Goal: Task Accomplishment & Management: Manage account settings

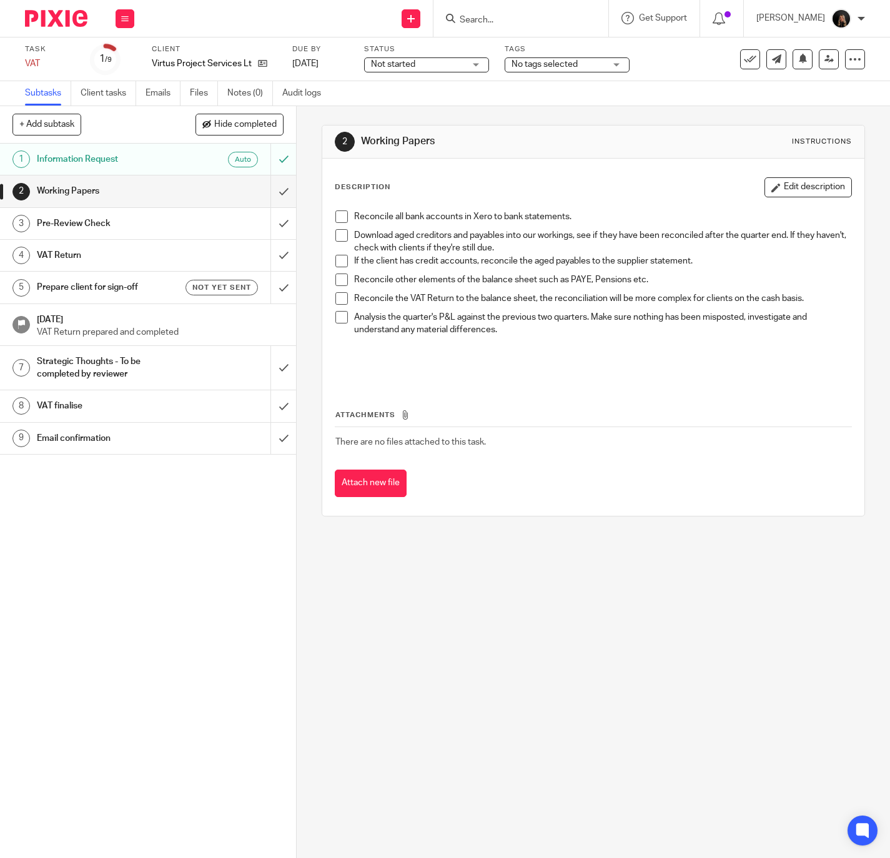
click at [344, 220] on li "Reconcile all bank accounts in Xero to bank statements." at bounding box center [594, 220] width 517 height 19
click at [339, 223] on span at bounding box center [342, 217] width 12 height 12
click at [336, 241] on span at bounding box center [342, 235] width 12 height 12
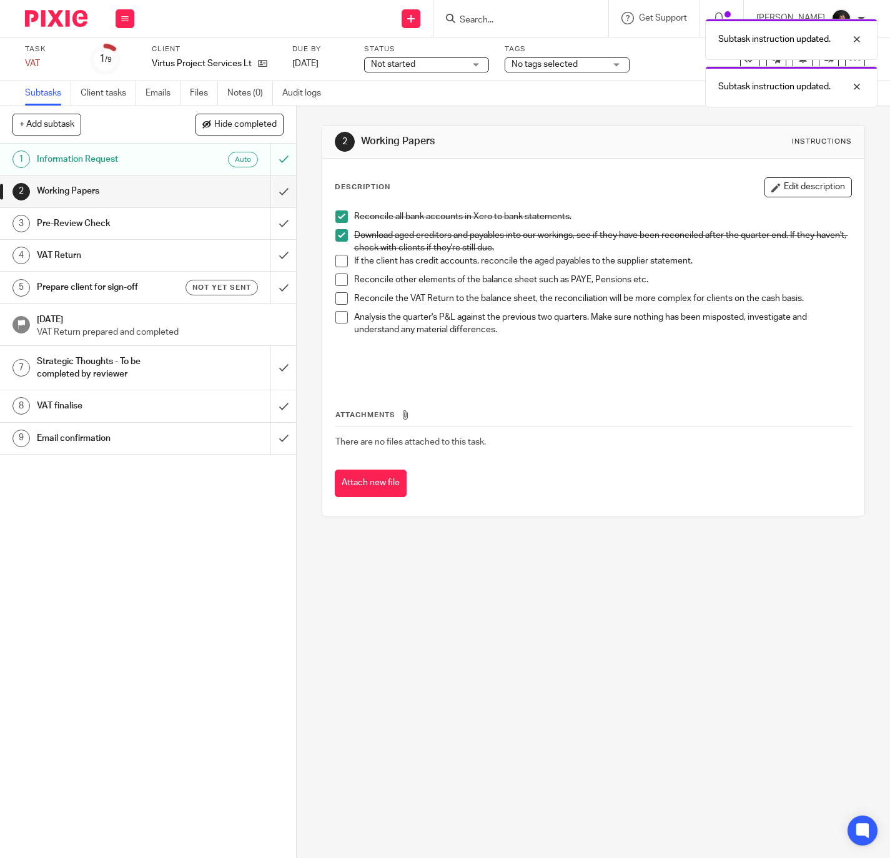
click at [339, 262] on span at bounding box center [342, 261] width 12 height 12
click at [342, 299] on span at bounding box center [342, 298] width 12 height 12
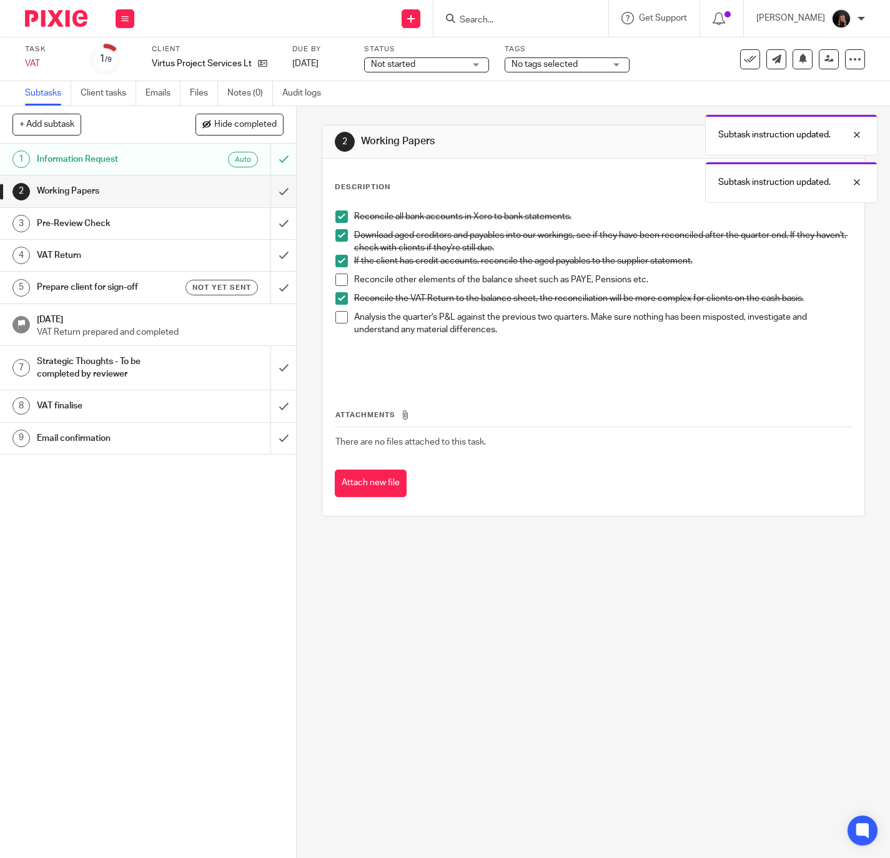
click at [345, 317] on li "Analysis the quarter's P&L against the previous two quarters. Make sure nothing…" at bounding box center [594, 342] width 517 height 63
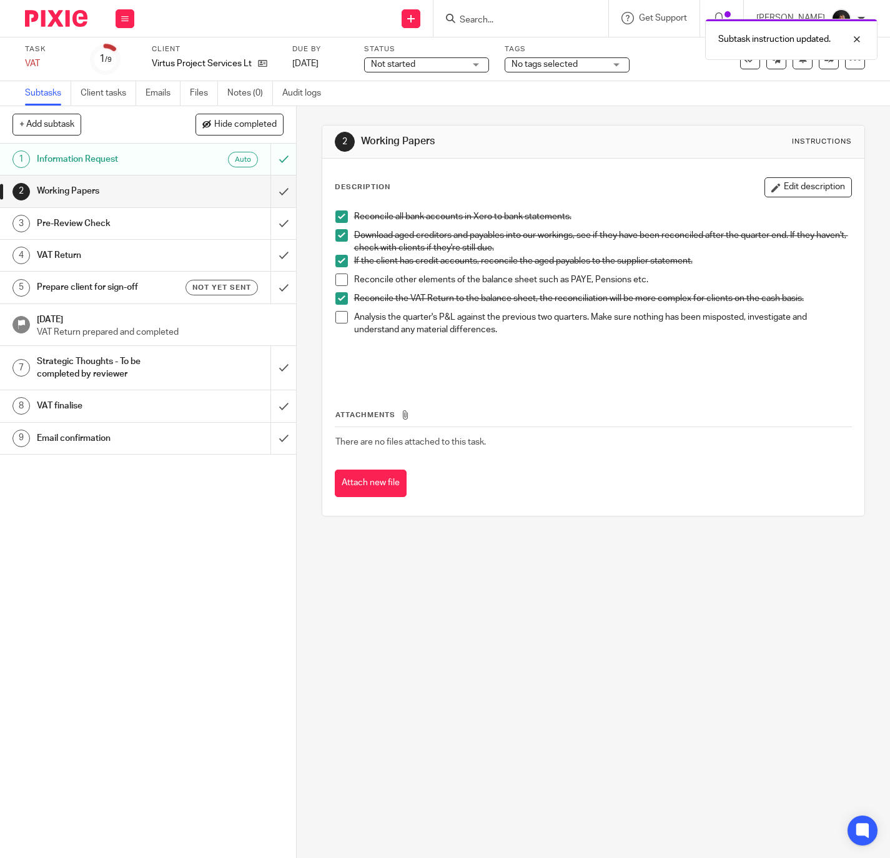
click at [336, 315] on span at bounding box center [342, 317] width 12 height 12
click at [70, 15] on img at bounding box center [56, 18] width 62 height 17
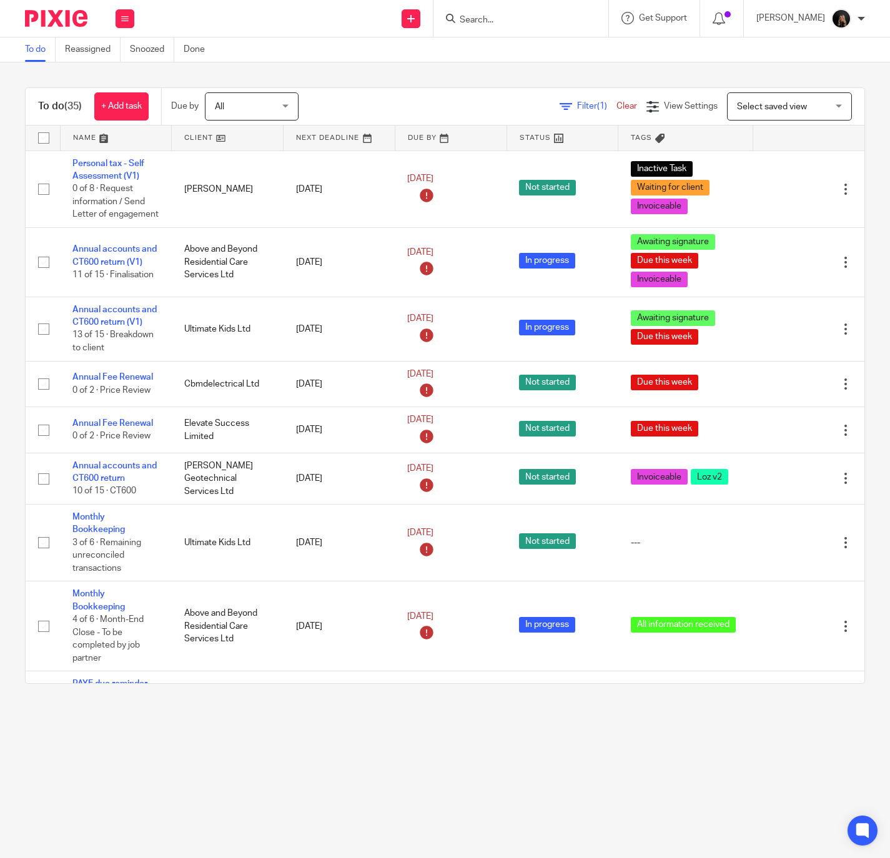
click at [532, 29] on div at bounding box center [521, 18] width 175 height 37
click at [525, 21] on input "Search" at bounding box center [515, 20] width 112 height 11
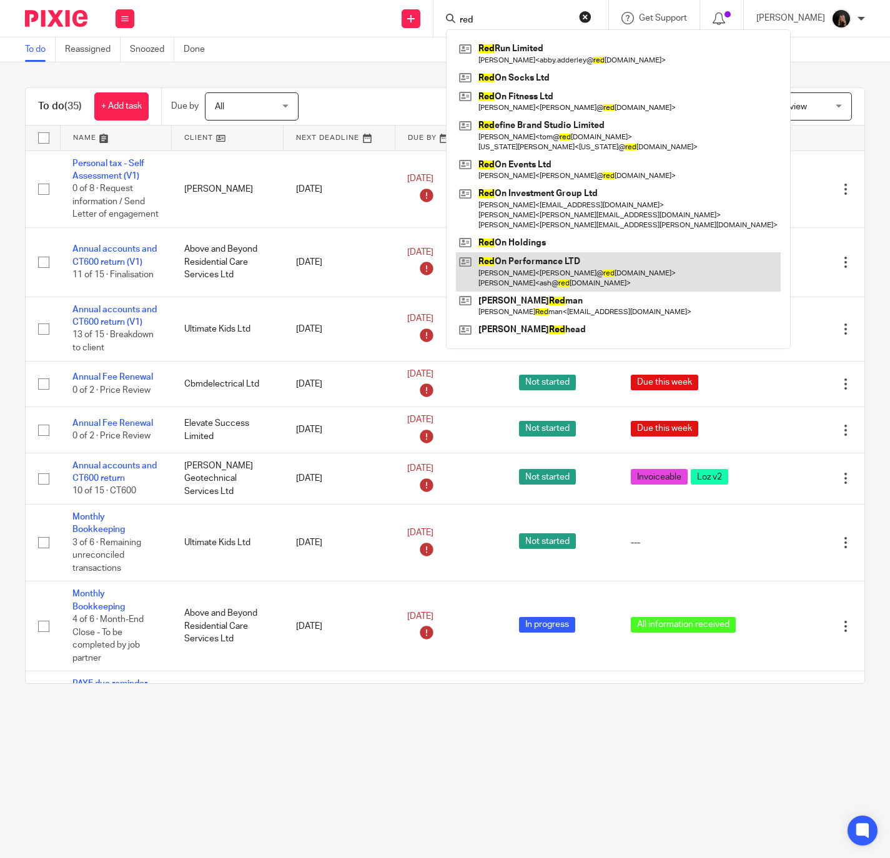
type input "red"
click at [555, 268] on link at bounding box center [618, 271] width 325 height 39
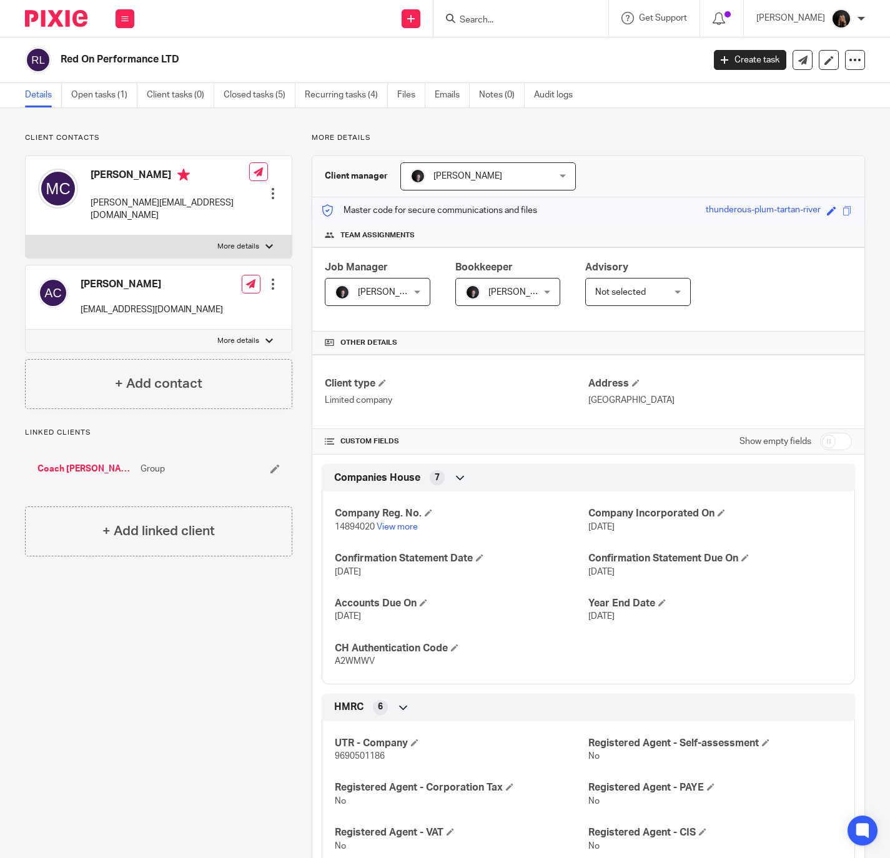
click at [169, 6] on div "Send new email Create task Add client Request signature Get Support Contact via…" at bounding box center [519, 18] width 744 height 37
click at [69, 19] on img at bounding box center [56, 18] width 62 height 17
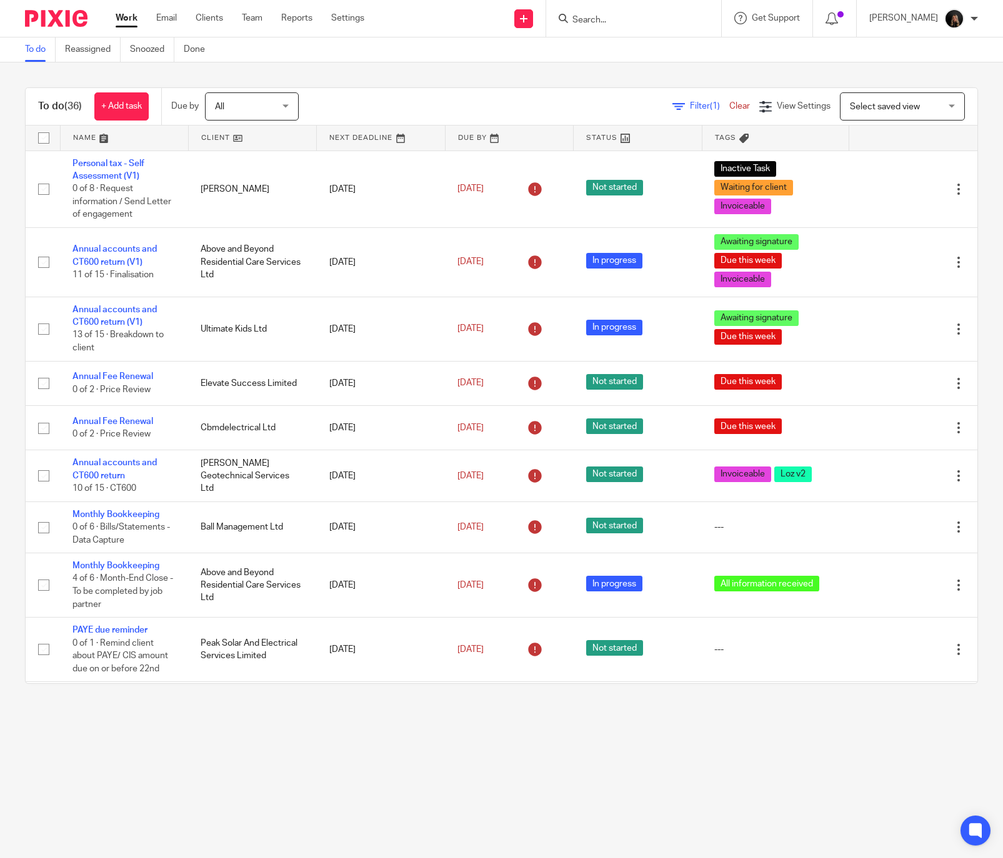
click at [654, 21] on input "Search" at bounding box center [627, 20] width 112 height 11
click at [611, 16] on input "Search" at bounding box center [627, 20] width 112 height 11
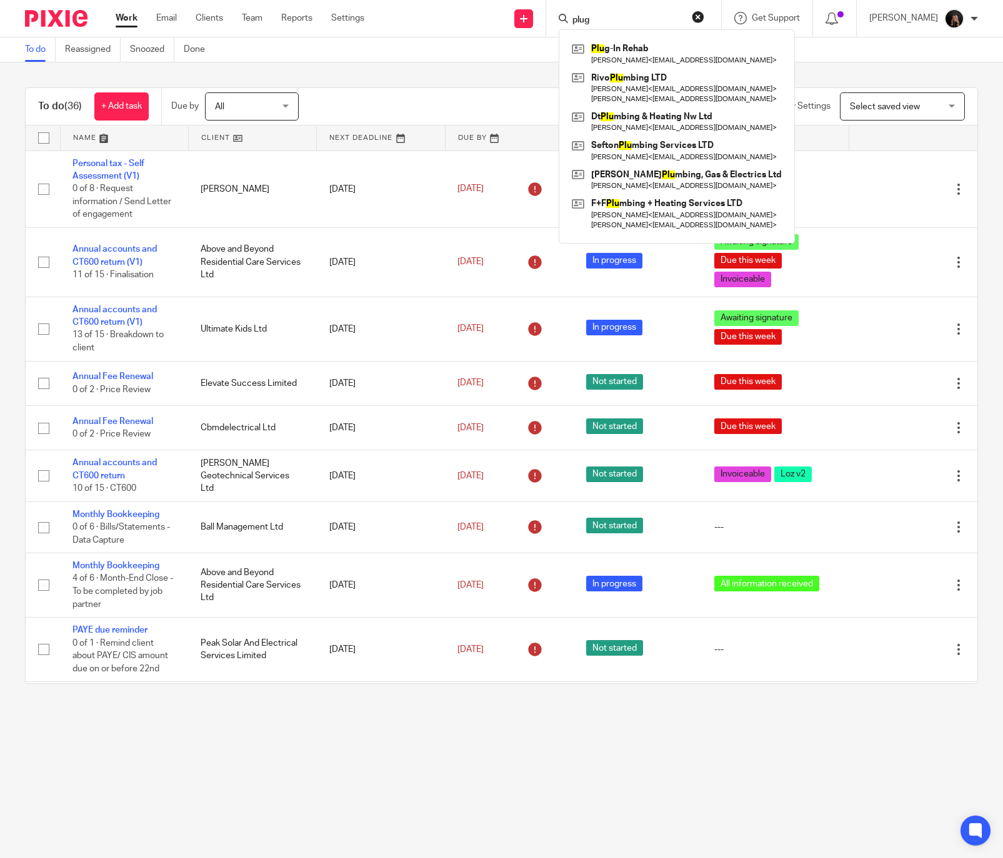
type input "plug"
click button "submit" at bounding box center [0, 0] width 0 height 0
click at [660, 51] on link at bounding box center [677, 53] width 216 height 29
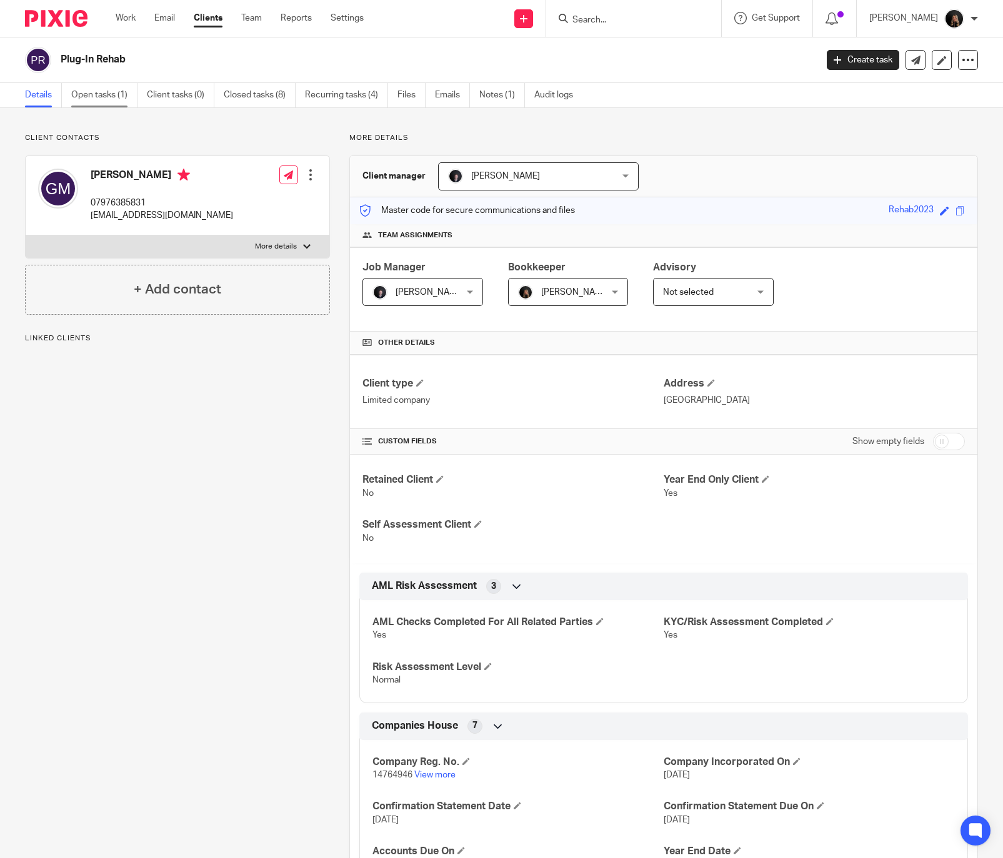
click at [90, 90] on link "Open tasks (1)" at bounding box center [104, 95] width 66 height 24
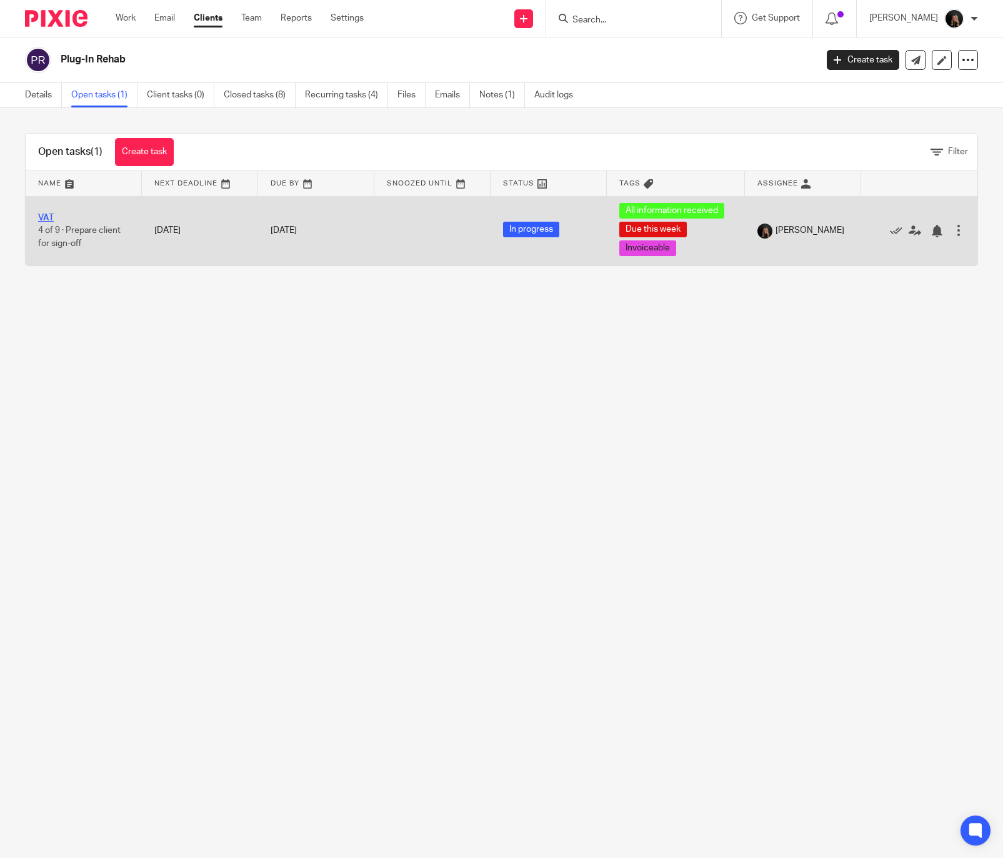
click at [47, 219] on link "VAT" at bounding box center [46, 218] width 16 height 9
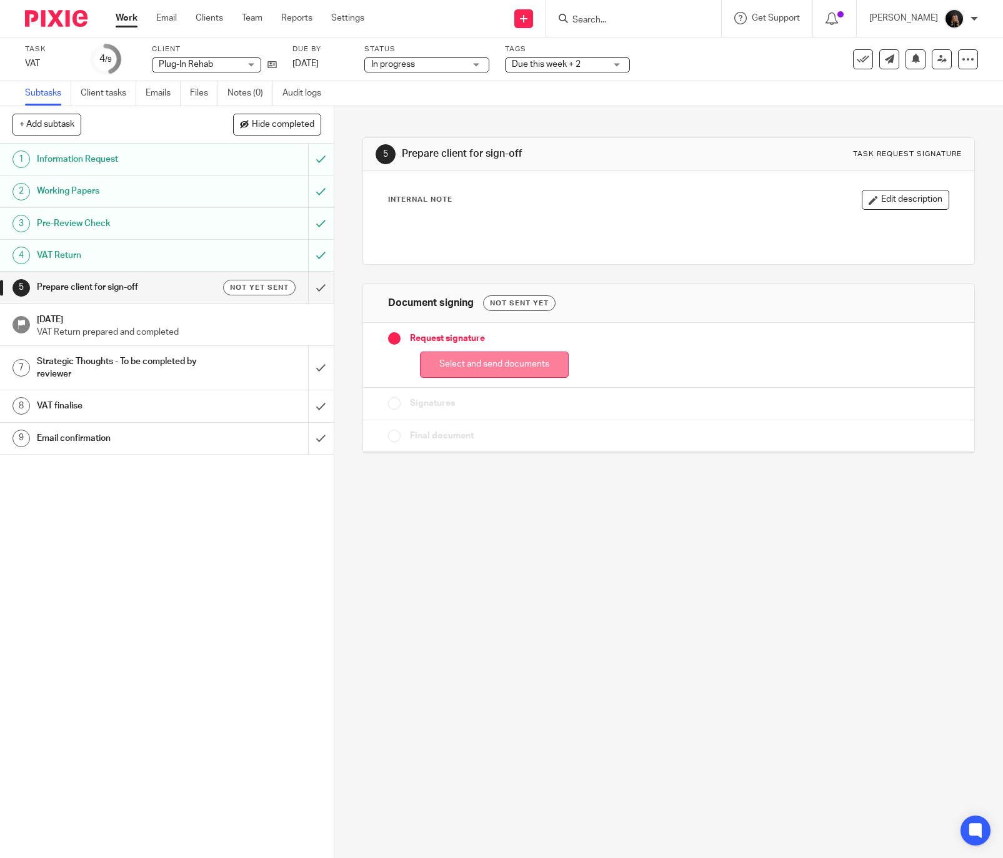
click at [514, 368] on button "Select and send documents" at bounding box center [494, 365] width 149 height 27
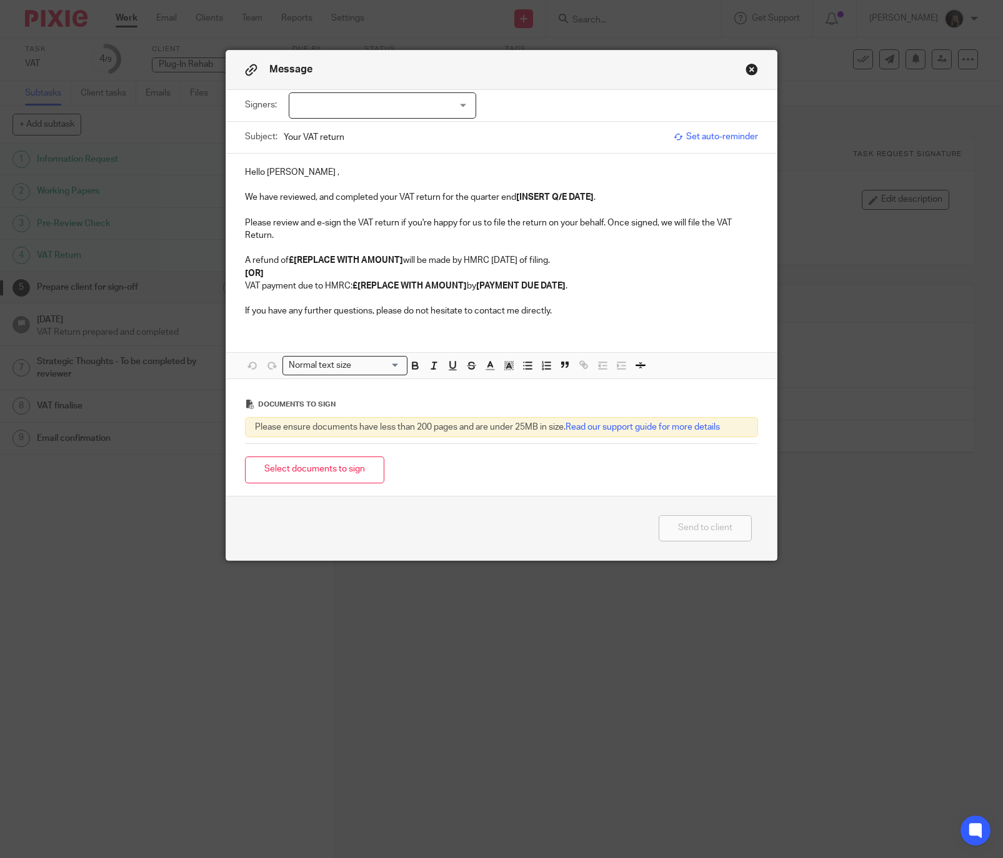
click at [394, 107] on div at bounding box center [382, 105] width 187 height 26
click at [354, 136] on li "[PERSON_NAME]" at bounding box center [375, 132] width 186 height 26
checkbox input "true"
click at [347, 159] on div "Hello Gary , We have reviewed, and completed your VAT return for the quarter en…" at bounding box center [501, 241] width 550 height 174
drag, startPoint x: 304, startPoint y: 173, endPoint x: 204, endPoint y: 171, distance: 100.0
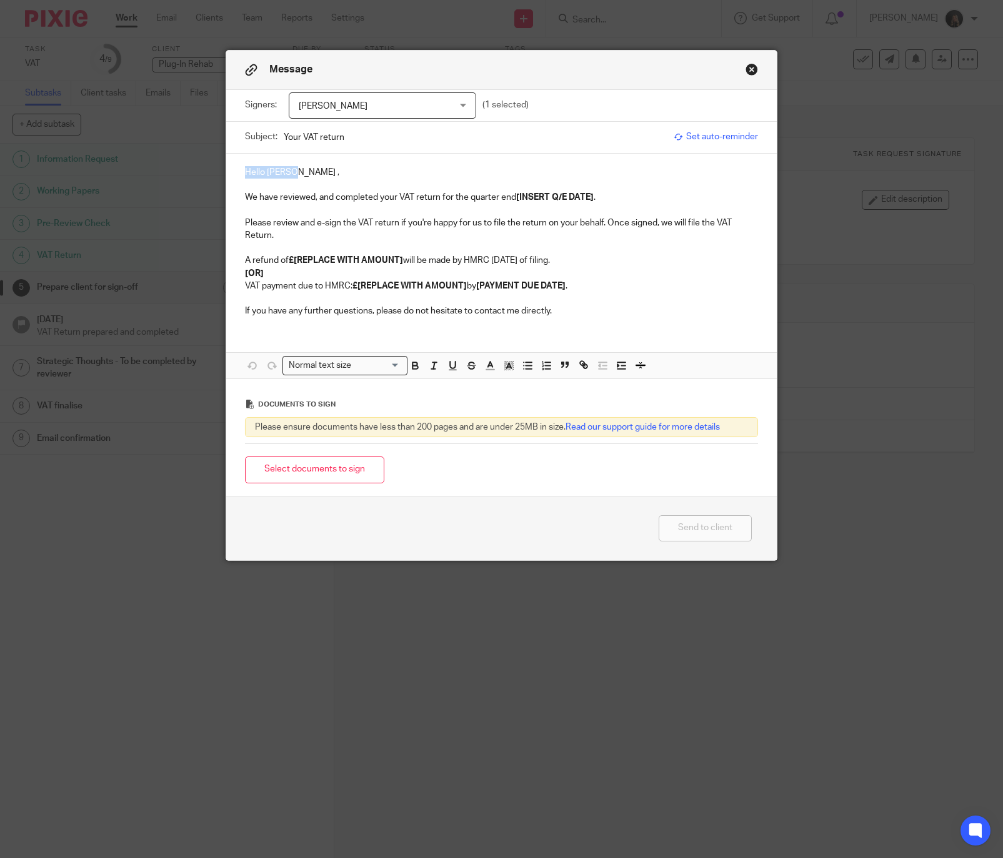
click at [204, 171] on div "Message Signers: Gary McNamara Gary McNamara (1 selected) Subject: Your VAT ret…" at bounding box center [501, 429] width 1003 height 858
drag, startPoint x: 649, startPoint y: 209, endPoint x: 512, endPoint y: 201, distance: 136.4
click at [512, 201] on div "Hi Gary, We have reviewed, and completed your VAT return for the quarter end [I…" at bounding box center [501, 241] width 550 height 174
drag, startPoint x: 568, startPoint y: 197, endPoint x: 510, endPoint y: 201, distance: 58.2
click at [510, 201] on p "We have reviewed, and completed your VAT return for the period end 04/08/2025." at bounding box center [501, 197] width 513 height 12
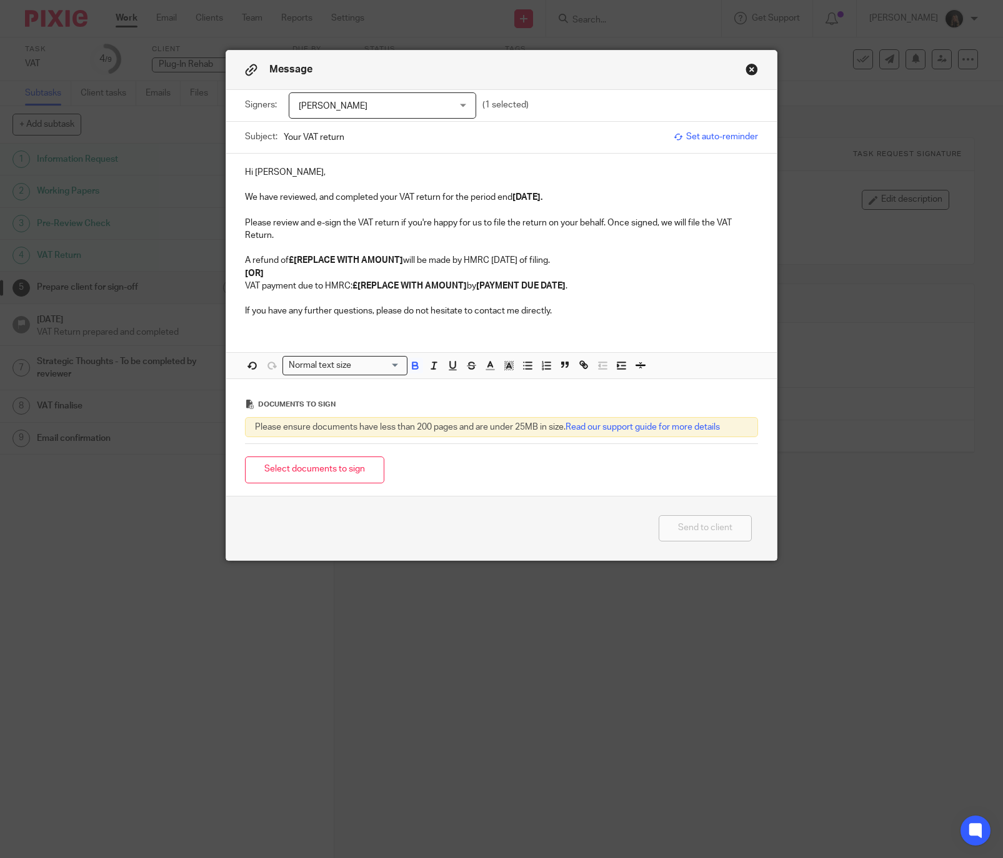
click at [687, 197] on p "We have reviewed, and completed your VAT return for the period end [DATE]." at bounding box center [501, 197] width 513 height 12
drag, startPoint x: 270, startPoint y: 276, endPoint x: 226, endPoint y: 264, distance: 45.8
click at [226, 264] on div "Hi Gary, We have reviewed, and completed your VAT return for the period end 04/…" at bounding box center [501, 241] width 550 height 174
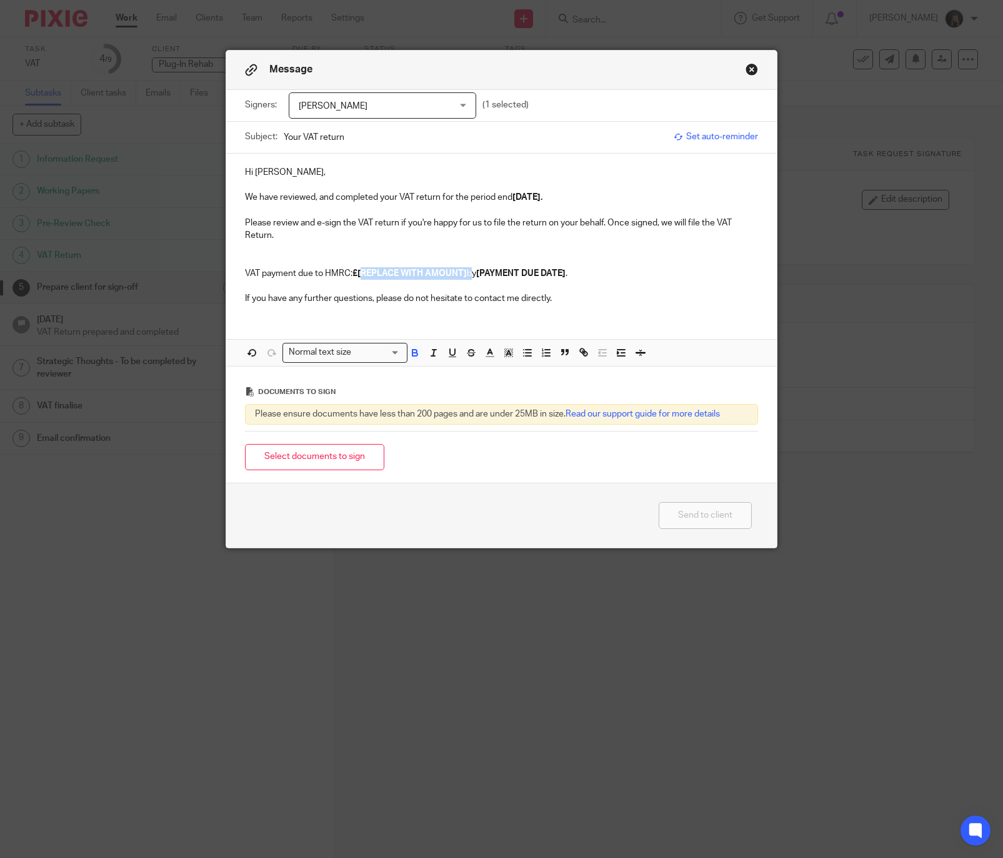
drag, startPoint x: 463, startPoint y: 274, endPoint x: 358, endPoint y: 272, distance: 105.0
click at [358, 272] on p "VAT payment due to HMRC: £[REPLACE WITH AMOUNT] by [PAYMENT DUE DATE] ." at bounding box center [501, 273] width 513 height 12
drag, startPoint x: 491, startPoint y: 271, endPoint x: 405, endPoint y: 276, distance: 85.7
click at [405, 276] on p "VAT payment due to HMRC: £577.32 by [PAYMENT DUE DATE] ." at bounding box center [501, 273] width 513 height 12
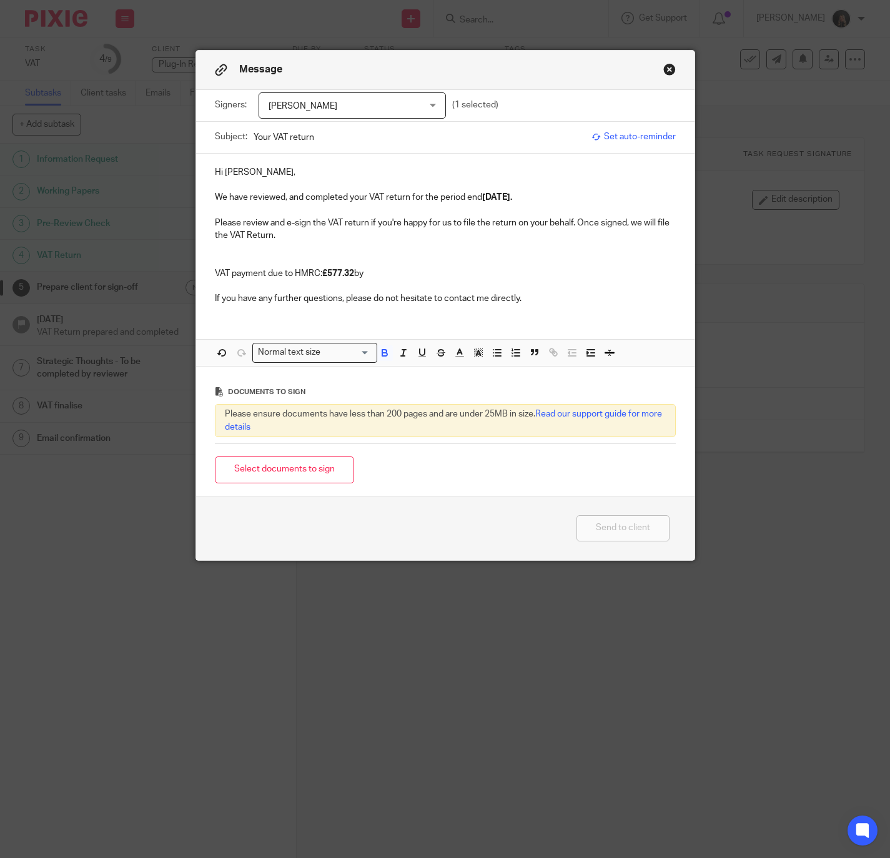
click at [669, 67] on div "Message" at bounding box center [445, 70] width 499 height 39
click at [665, 69] on button "Close modal" at bounding box center [670, 69] width 12 height 12
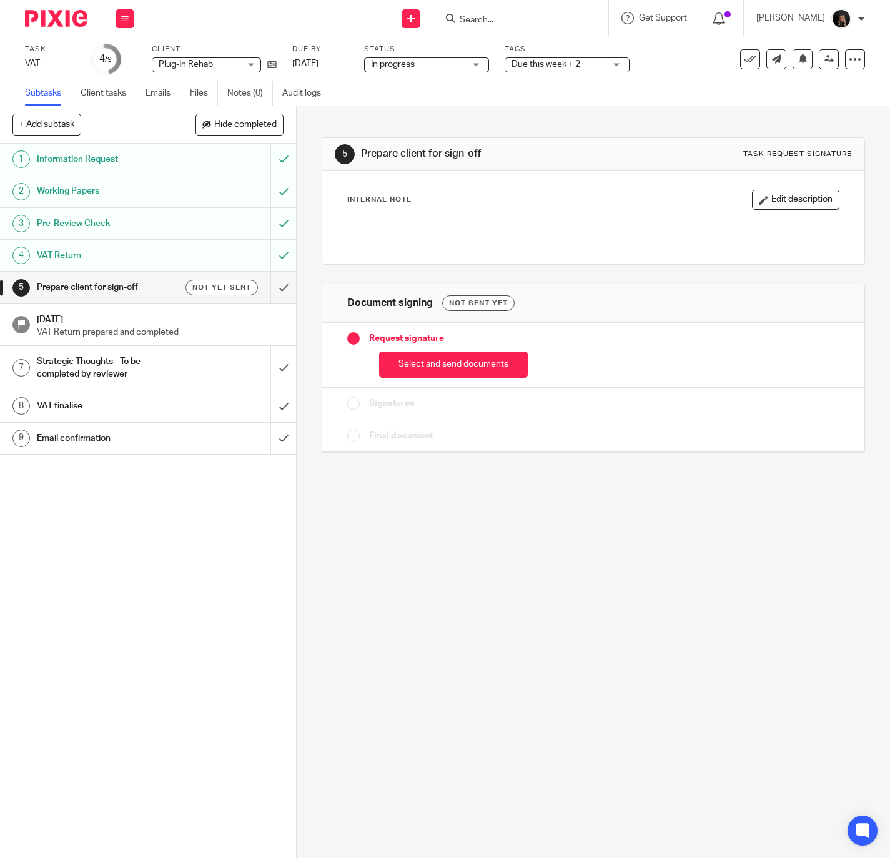
click at [527, 16] on input "Search" at bounding box center [515, 20] width 112 height 11
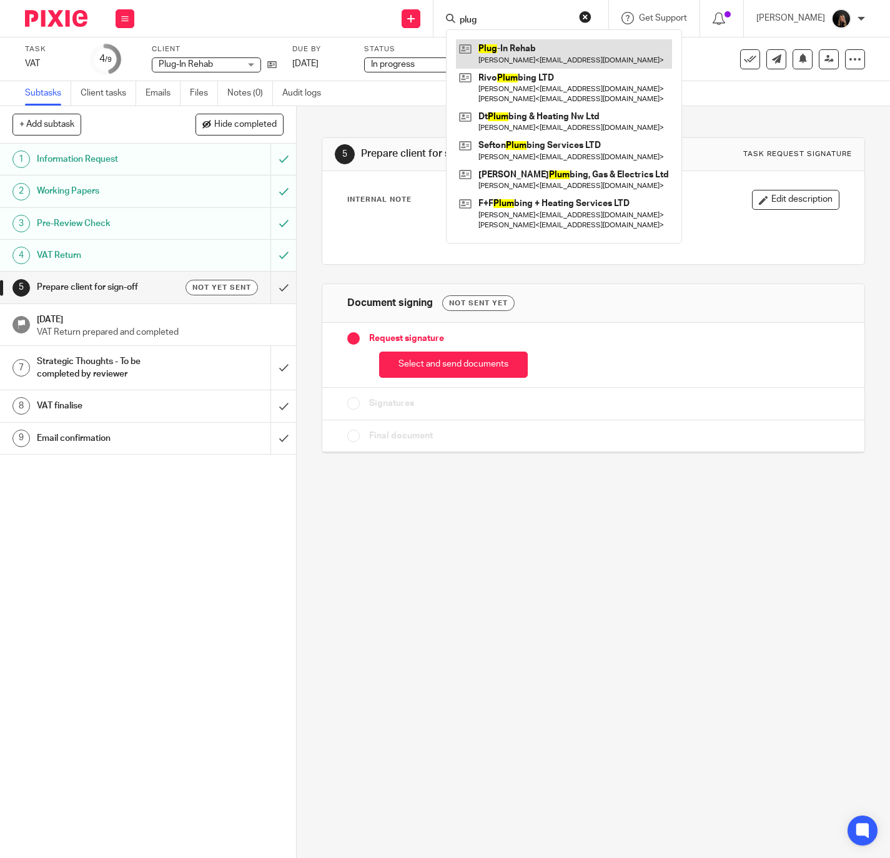
type input "plug"
click at [524, 53] on link at bounding box center [564, 53] width 216 height 29
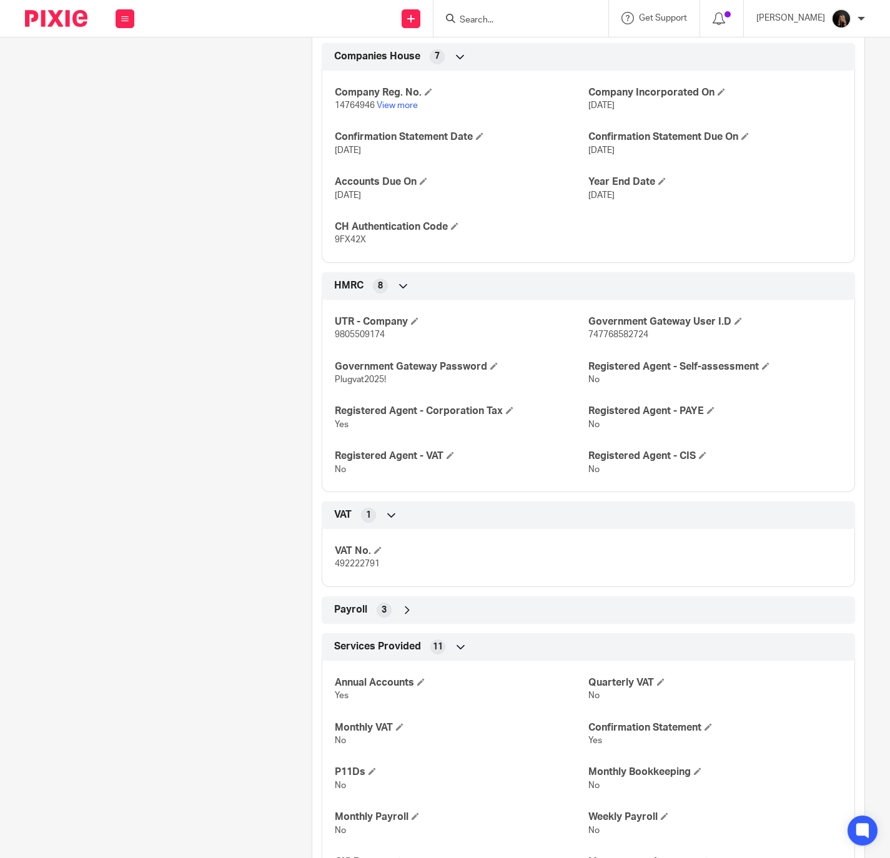
scroll to position [795, 0]
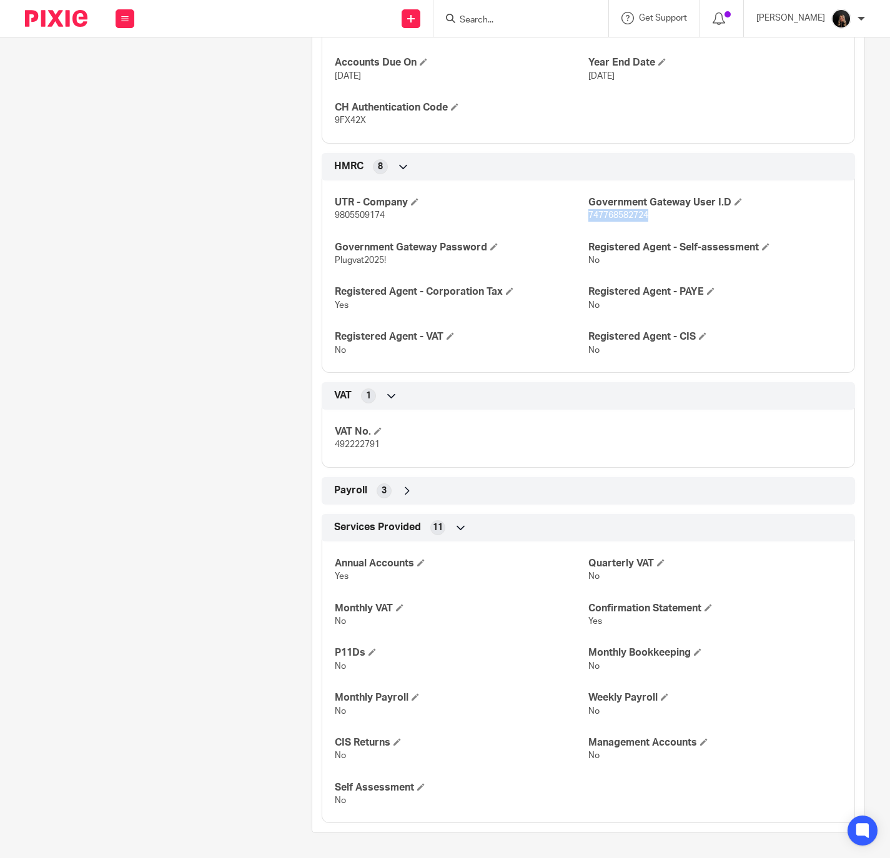
drag, startPoint x: 645, startPoint y: 211, endPoint x: 579, endPoint y: 216, distance: 66.4
click at [589, 216] on p "747768582724" at bounding box center [716, 215] width 254 height 12
click at [660, 214] on p "747768582724" at bounding box center [716, 215] width 254 height 12
drag, startPoint x: 654, startPoint y: 212, endPoint x: 579, endPoint y: 216, distance: 75.1
click at [589, 216] on p "747768582724" at bounding box center [716, 215] width 254 height 12
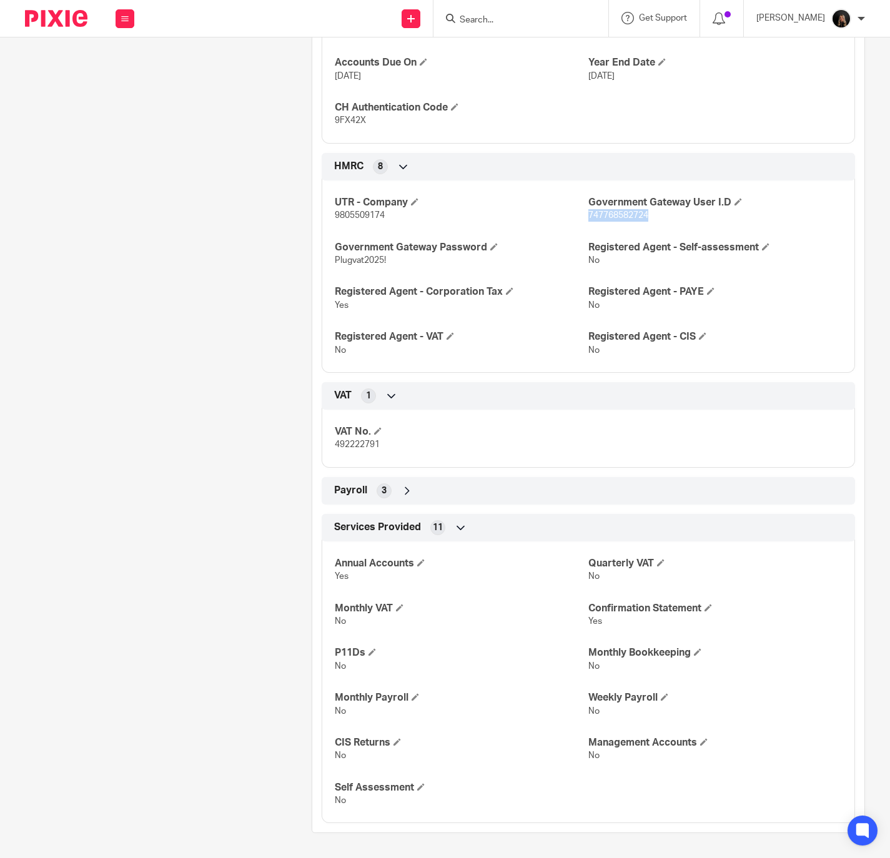
copy span "747768582724"
drag, startPoint x: 385, startPoint y: 254, endPoint x: 331, endPoint y: 259, distance: 54.6
click at [335, 259] on p "Plugvat2025!" at bounding box center [462, 260] width 254 height 12
copy span "Plugvat2025!"
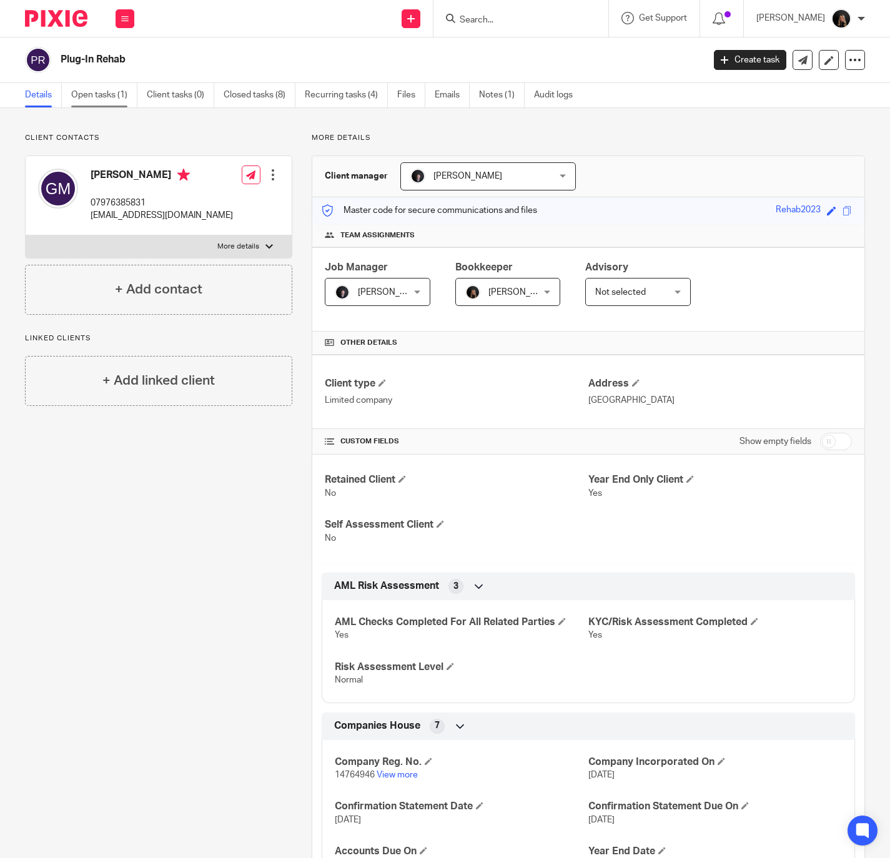
click at [118, 90] on link "Open tasks (1)" at bounding box center [104, 95] width 66 height 24
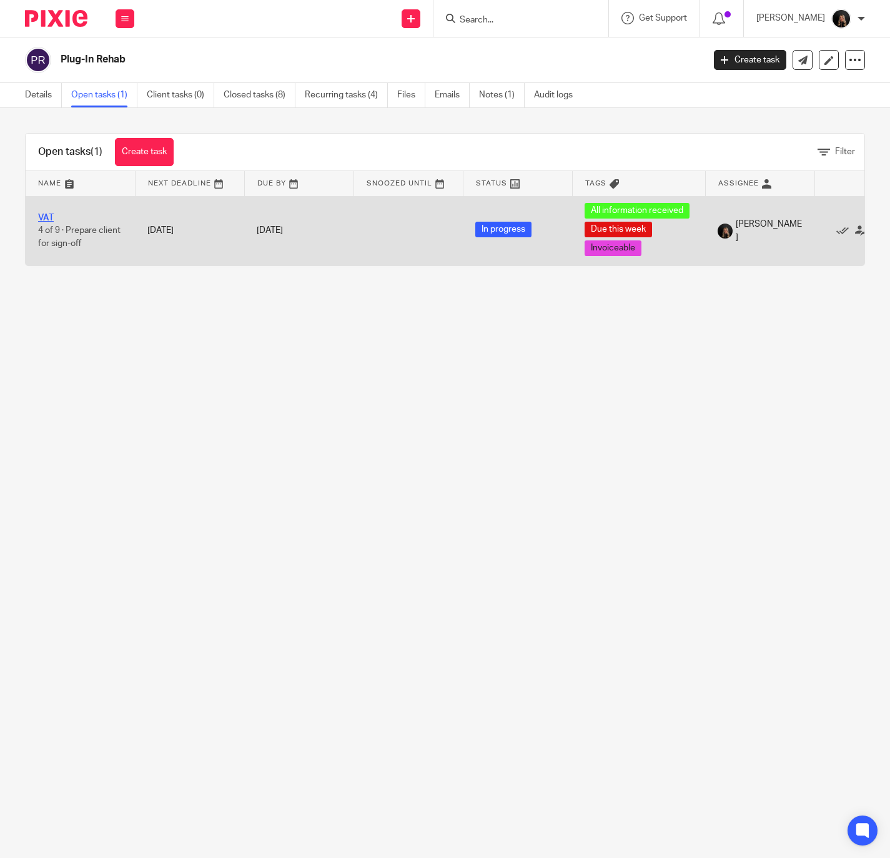
click at [51, 219] on link "VAT" at bounding box center [46, 218] width 16 height 9
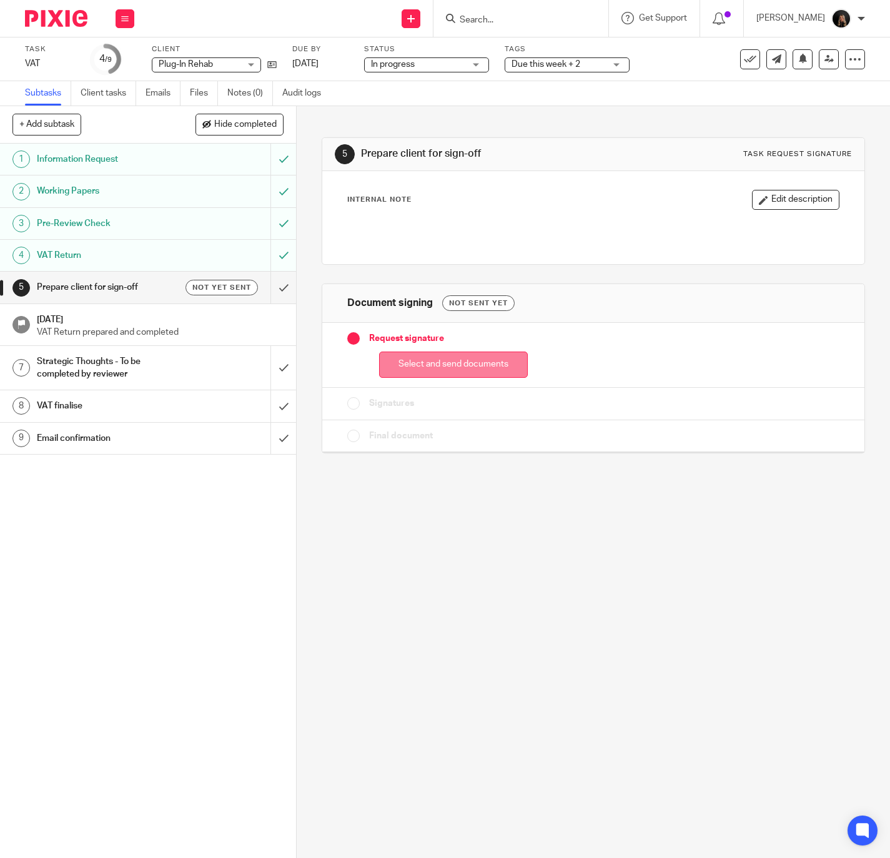
click at [467, 359] on button "Select and send documents" at bounding box center [453, 365] width 149 height 27
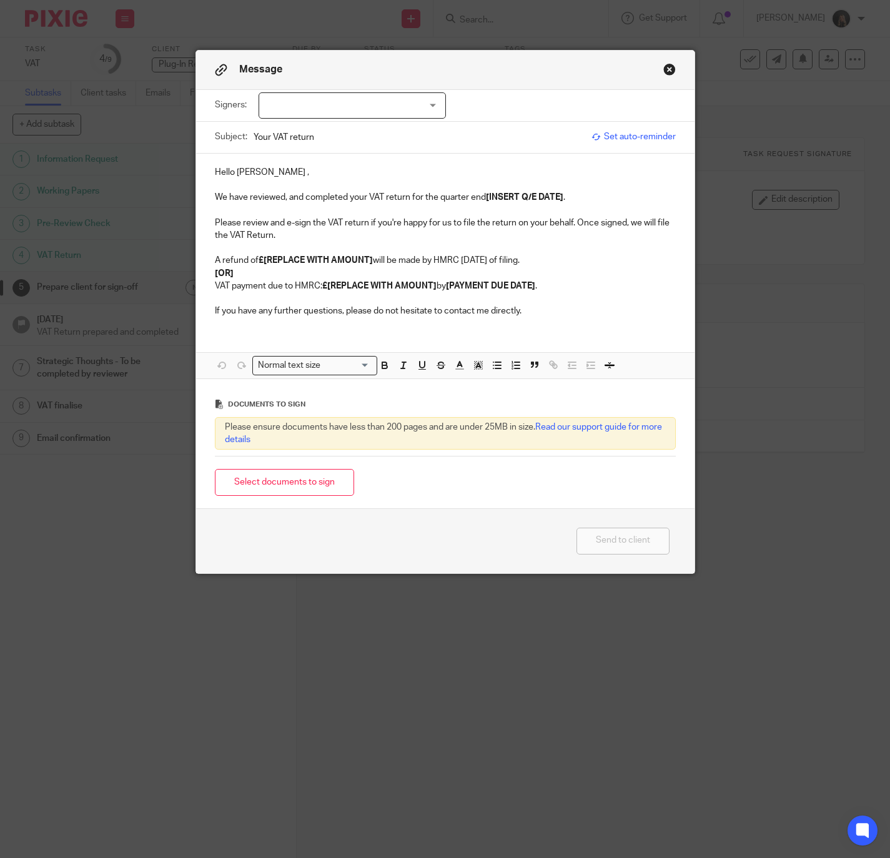
click at [353, 109] on div at bounding box center [352, 105] width 187 height 26
click at [332, 126] on li "Gary McNamara" at bounding box center [345, 132] width 186 height 26
checkbox input "true"
click at [306, 179] on p at bounding box center [445, 185] width 461 height 12
drag, startPoint x: 277, startPoint y: 169, endPoint x: 147, endPoint y: 174, distance: 130.7
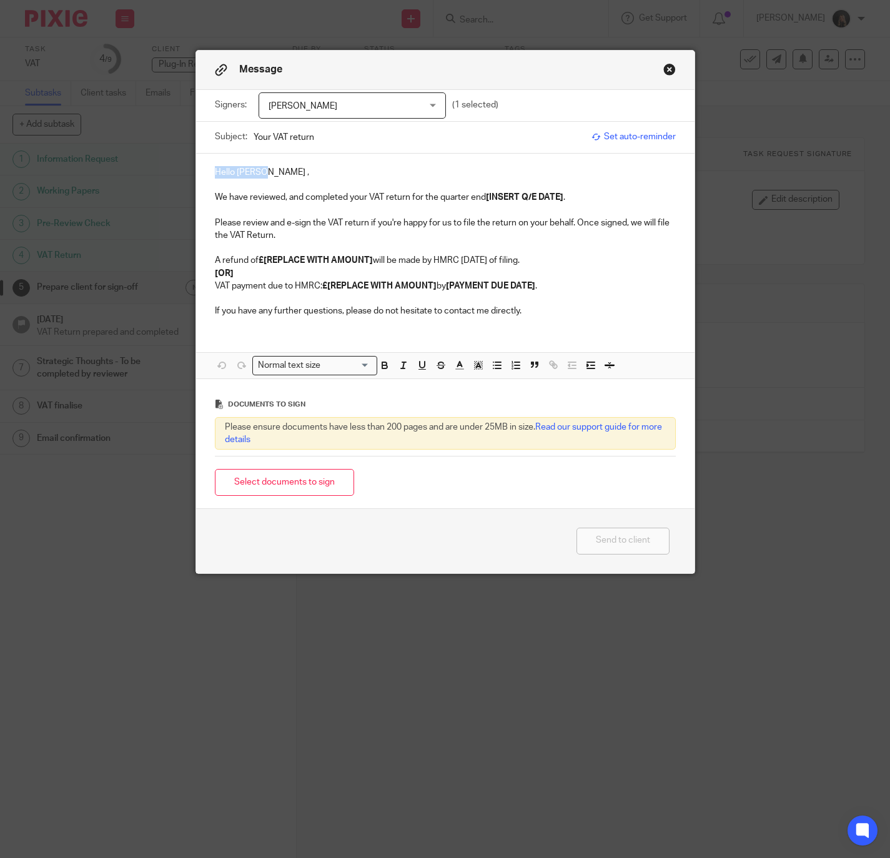
click at [147, 174] on div "Message Signers: Gary McNamara Gary McNamara (1 selected) Subject: Your VAT ret…" at bounding box center [445, 429] width 890 height 858
drag, startPoint x: 557, startPoint y: 205, endPoint x: 435, endPoint y: 203, distance: 121.2
click at [435, 203] on div "Hi Gary, We have reviewed, and completed your VAT return for the quarter end [I…" at bounding box center [445, 241] width 499 height 174
drag, startPoint x: 522, startPoint y: 196, endPoint x: 478, endPoint y: 197, distance: 43.8
click at [478, 197] on p "We have reviewed, and completed your VAT return for the period end 04/08/2025." at bounding box center [445, 197] width 461 height 12
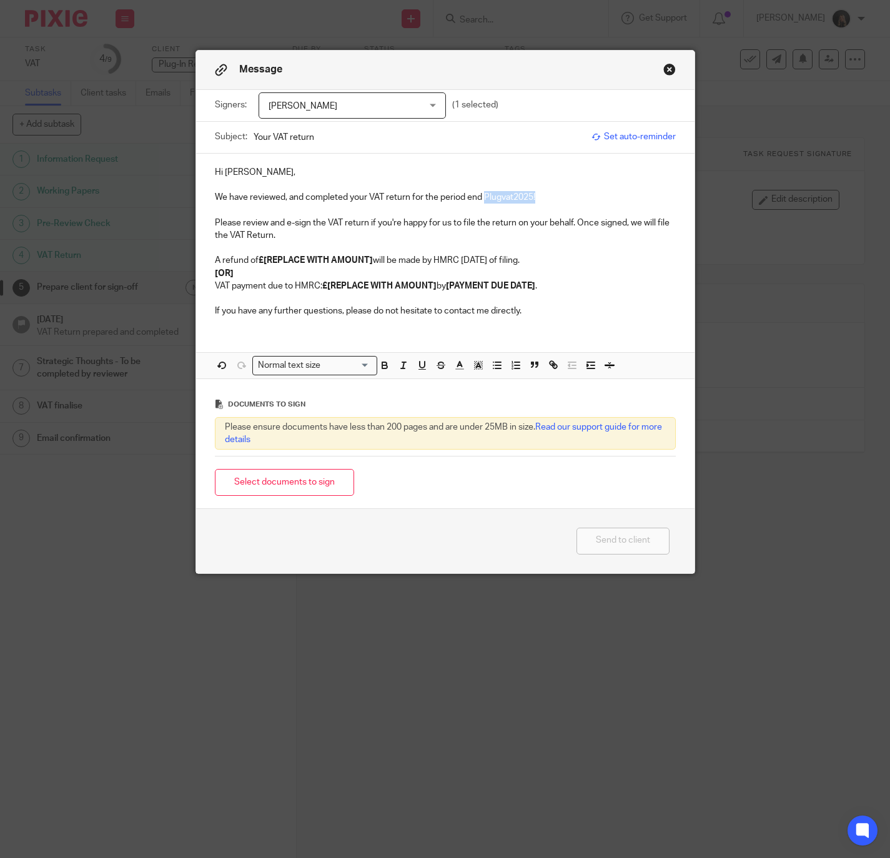
drag, startPoint x: 542, startPoint y: 197, endPoint x: 480, endPoint y: 195, distance: 62.5
click at [480, 195] on p "We have reviewed, and completed your VAT return for the period end Plugvat2025!" at bounding box center [445, 197] width 461 height 12
drag, startPoint x: 548, startPoint y: 193, endPoint x: 510, endPoint y: 184, distance: 39.2
click at [510, 184] on div "Hi Gary, We have reviewed, and completed your VAT return for the period end 04/…" at bounding box center [445, 241] width 499 height 174
click at [530, 203] on p "We have reviewed, and completed your VAT return for the period end 04/08/2025." at bounding box center [445, 197] width 461 height 12
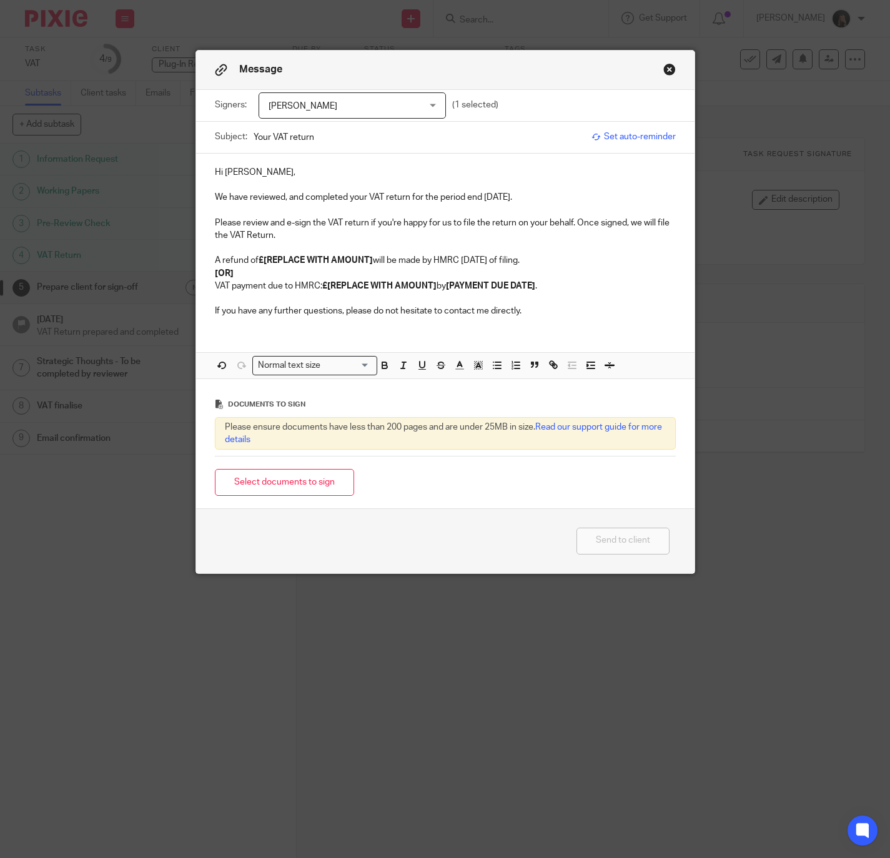
drag, startPoint x: 536, startPoint y: 202, endPoint x: 478, endPoint y: 192, distance: 59.1
click at [478, 192] on p "We have reviewed, and completed your VAT return for the period end 04/08/2025." at bounding box center [445, 197] width 461 height 12
click at [574, 193] on p "We have reviewed, and completed your VAT return for the period end 04/08/2025." at bounding box center [445, 197] width 461 height 12
drag, startPoint x: 259, startPoint y: 274, endPoint x: 204, endPoint y: 261, distance: 56.5
click at [204, 261] on div "Hi Gary, We have reviewed, and completed your VAT return for the period end 04/…" at bounding box center [445, 241] width 499 height 174
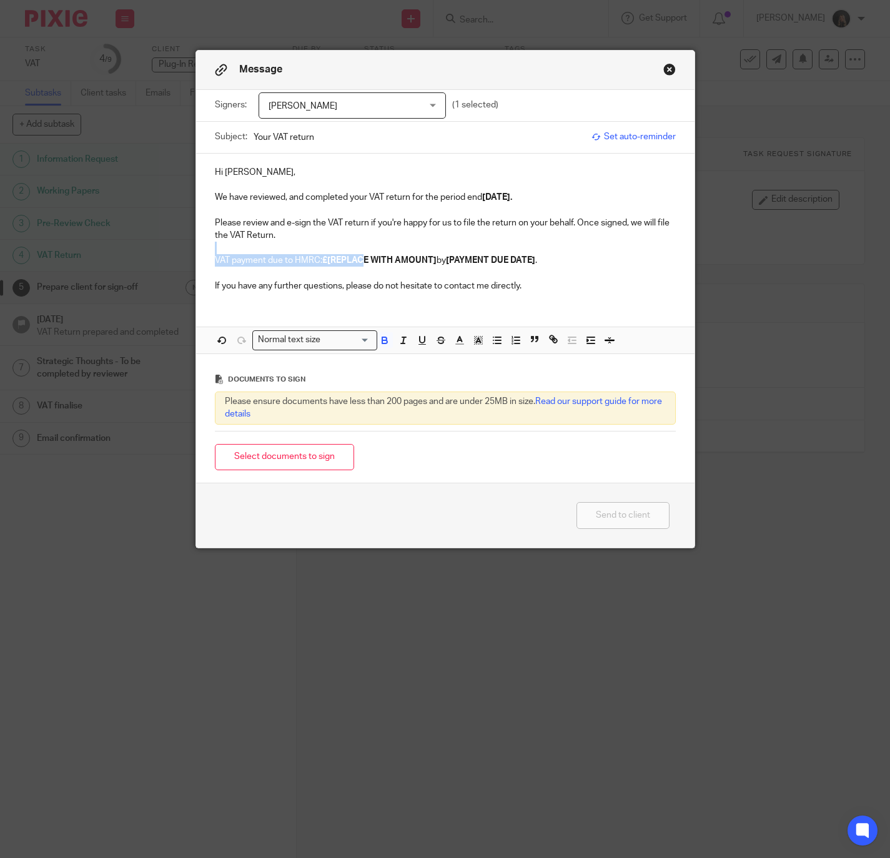
drag, startPoint x: 432, startPoint y: 253, endPoint x: 376, endPoint y: 264, distance: 57.3
click at [359, 261] on div "Hi Gary, We have reviewed, and completed your VAT return for the period end 04/…" at bounding box center [445, 228] width 499 height 149
click at [394, 269] on p at bounding box center [445, 273] width 461 height 12
drag, startPoint x: 433, startPoint y: 261, endPoint x: 319, endPoint y: 257, distance: 113.8
click at [319, 257] on p "VAT payment due to HMRC: £[REPLACE WITH AMOUNT] by [PAYMENT DUE DATE] ." at bounding box center [445, 260] width 461 height 12
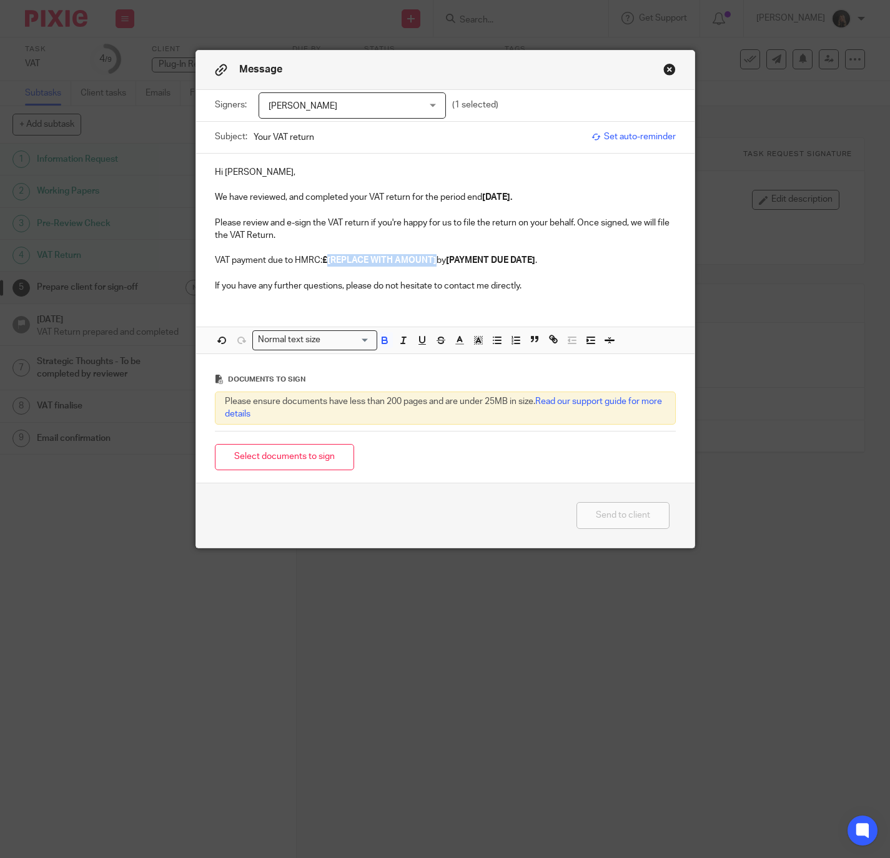
drag, startPoint x: 322, startPoint y: 264, endPoint x: 432, endPoint y: 262, distance: 109.4
click at [432, 262] on p "VAT payment due to HMRC: £[REPLACE WITH AMOUNT] by [PAYMENT DUE DATE] ." at bounding box center [445, 260] width 461 height 12
drag, startPoint x: 491, startPoint y: 257, endPoint x: 367, endPoint y: 264, distance: 123.9
click at [367, 264] on p "VAT payment due to HMRC: £577.32 by [PAYMENT DUE DATE] ." at bounding box center [445, 260] width 461 height 12
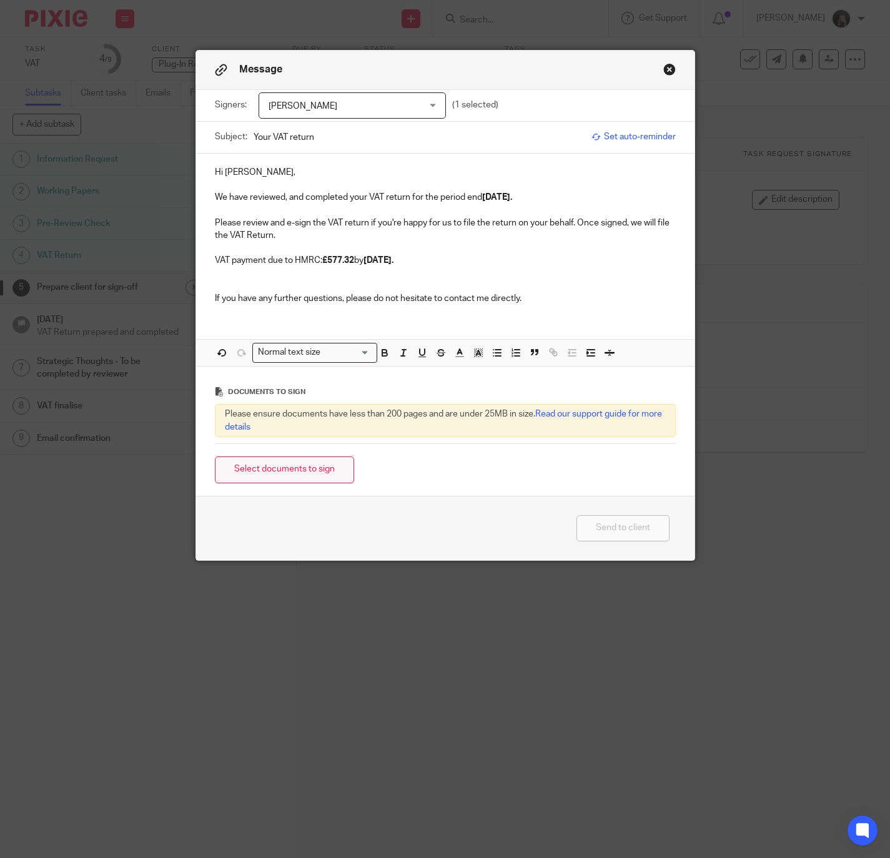
click at [272, 467] on button "Select documents to sign" at bounding box center [284, 470] width 139 height 27
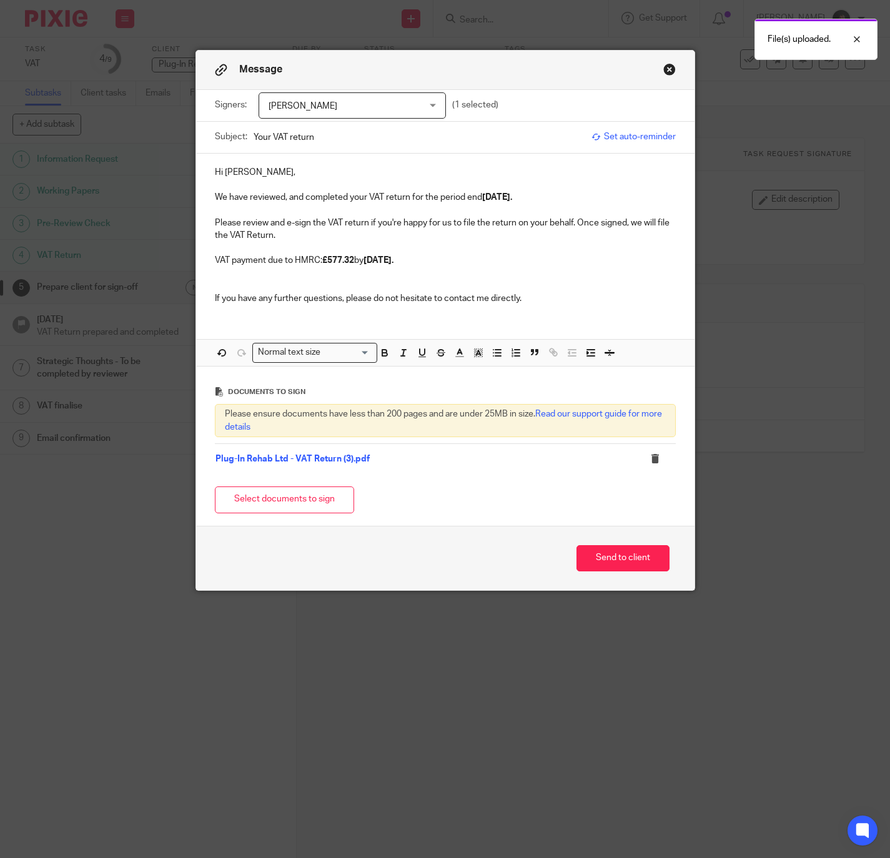
click at [585, 545] on div "Send to client" at bounding box center [445, 558] width 499 height 65
click at [585, 570] on button "Send to client" at bounding box center [623, 558] width 93 height 27
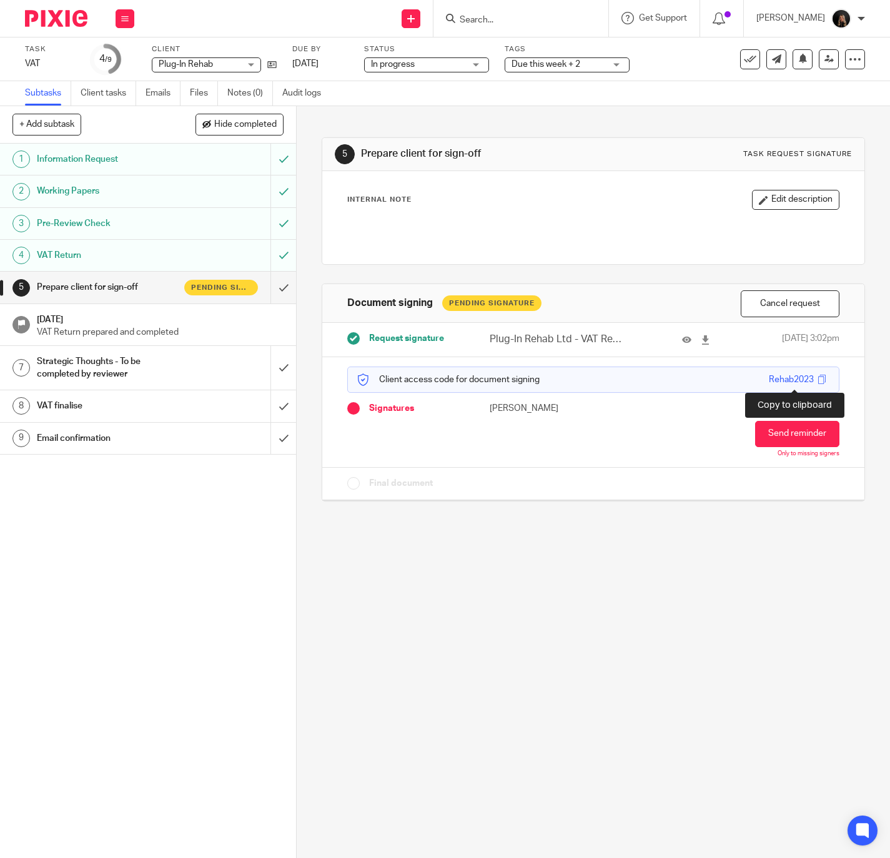
click at [817, 383] on span at bounding box center [821, 379] width 9 height 9
click at [817, 377] on span at bounding box center [821, 379] width 9 height 9
click at [51, 27] on div at bounding box center [51, 18] width 103 height 37
click at [52, 16] on img at bounding box center [56, 18] width 62 height 17
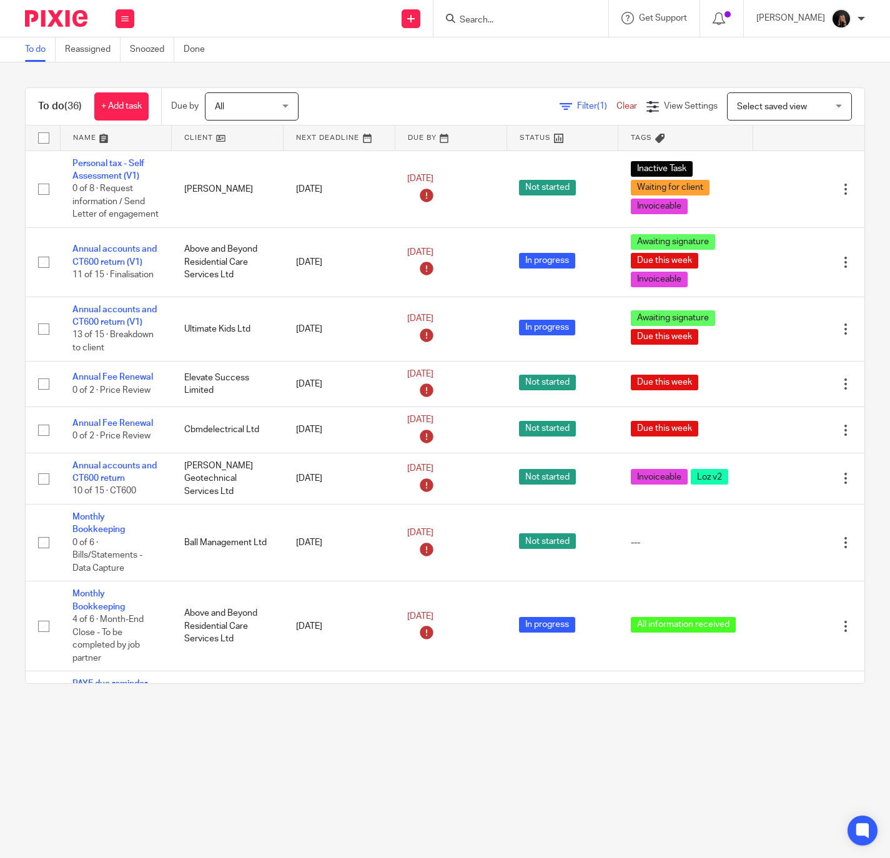
click at [530, 21] on input "Search" at bounding box center [515, 20] width 112 height 11
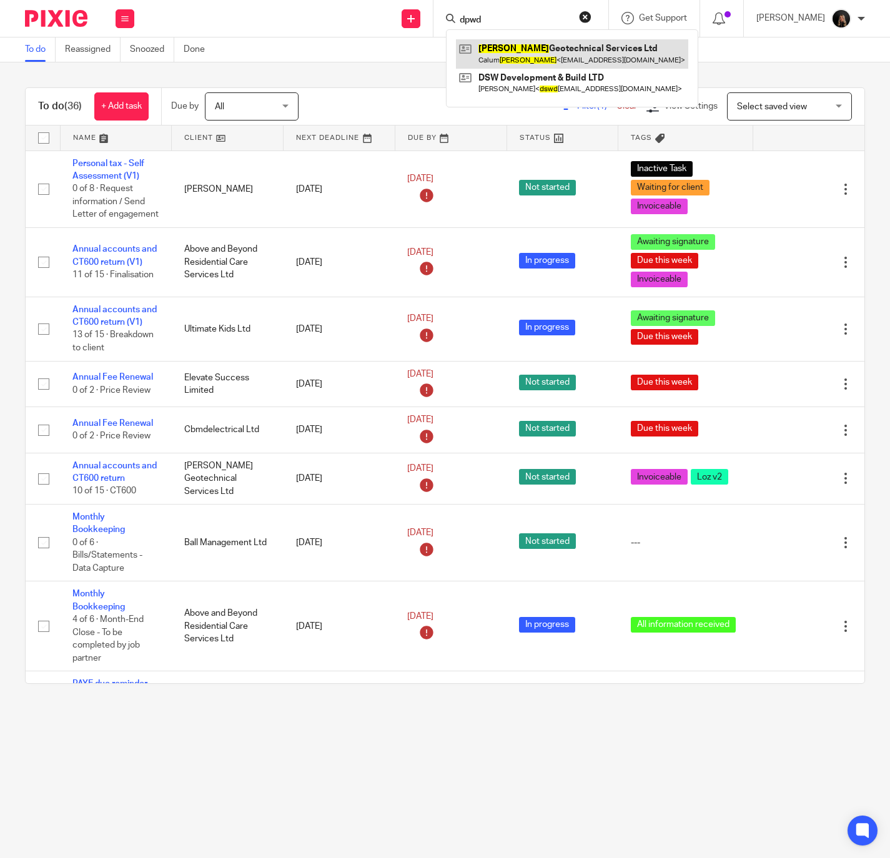
type input "dpwd"
click at [546, 43] on link at bounding box center [572, 53] width 232 height 29
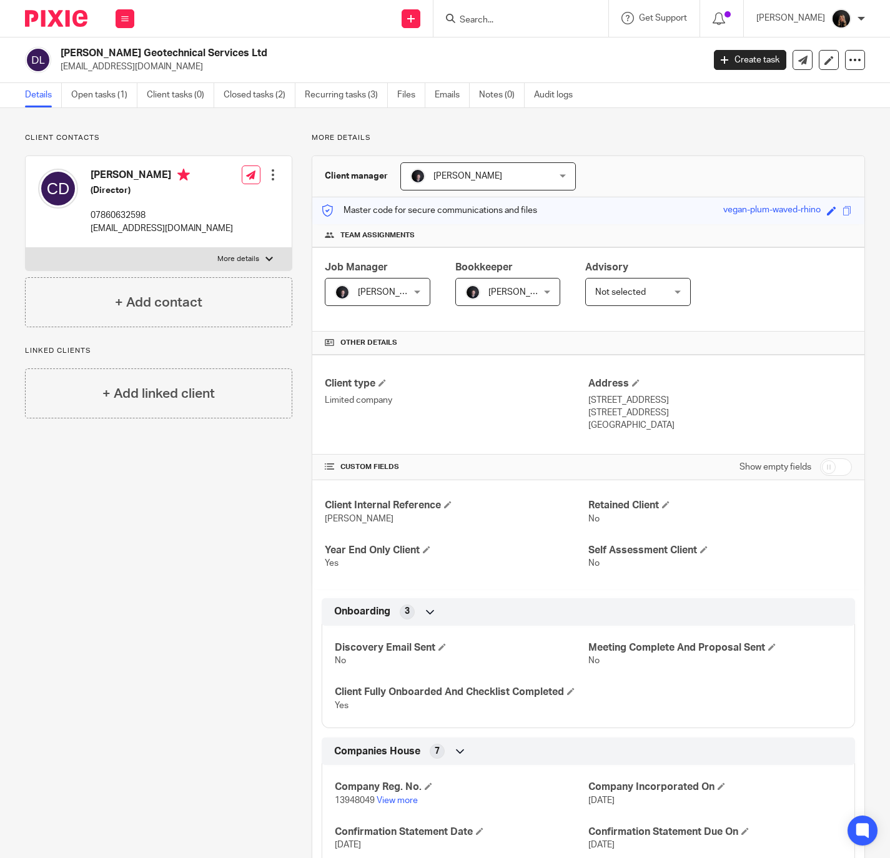
click at [510, 16] on input "Search" at bounding box center [515, 20] width 112 height 11
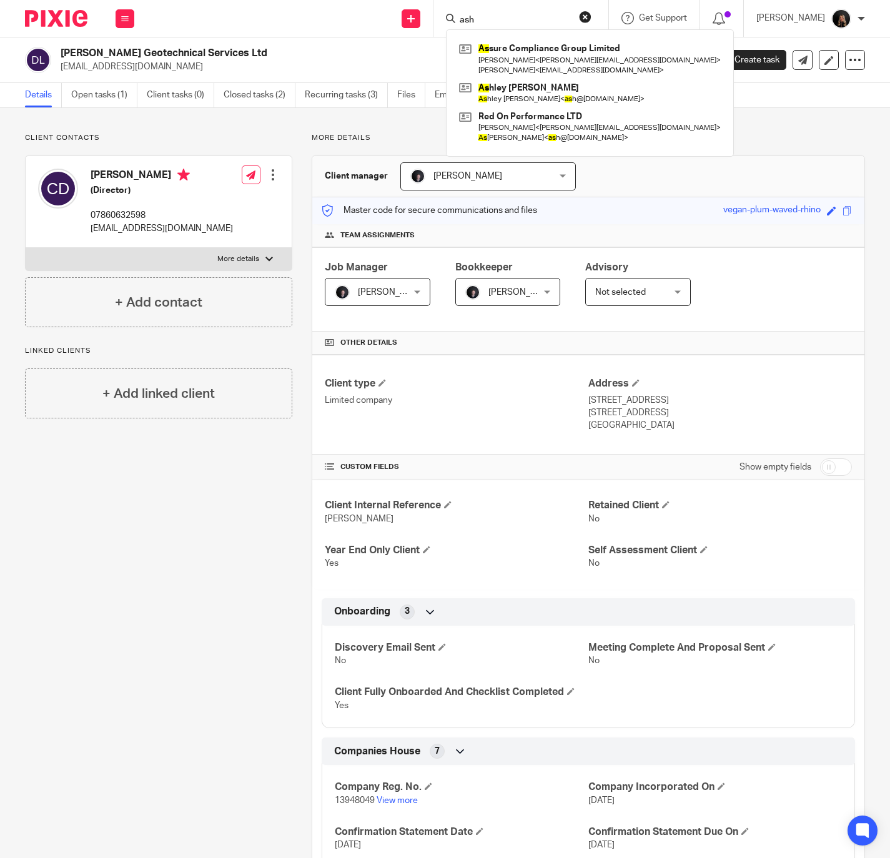
type input "ash"
click button "submit" at bounding box center [0, 0] width 0 height 0
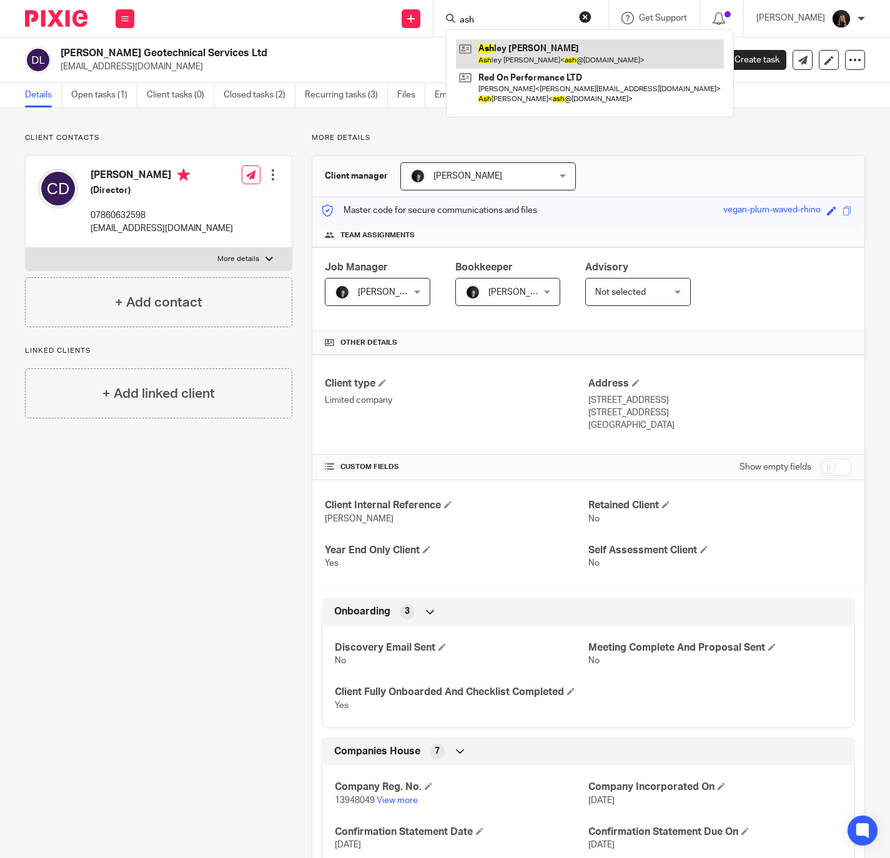
click at [553, 57] on link at bounding box center [590, 53] width 268 height 29
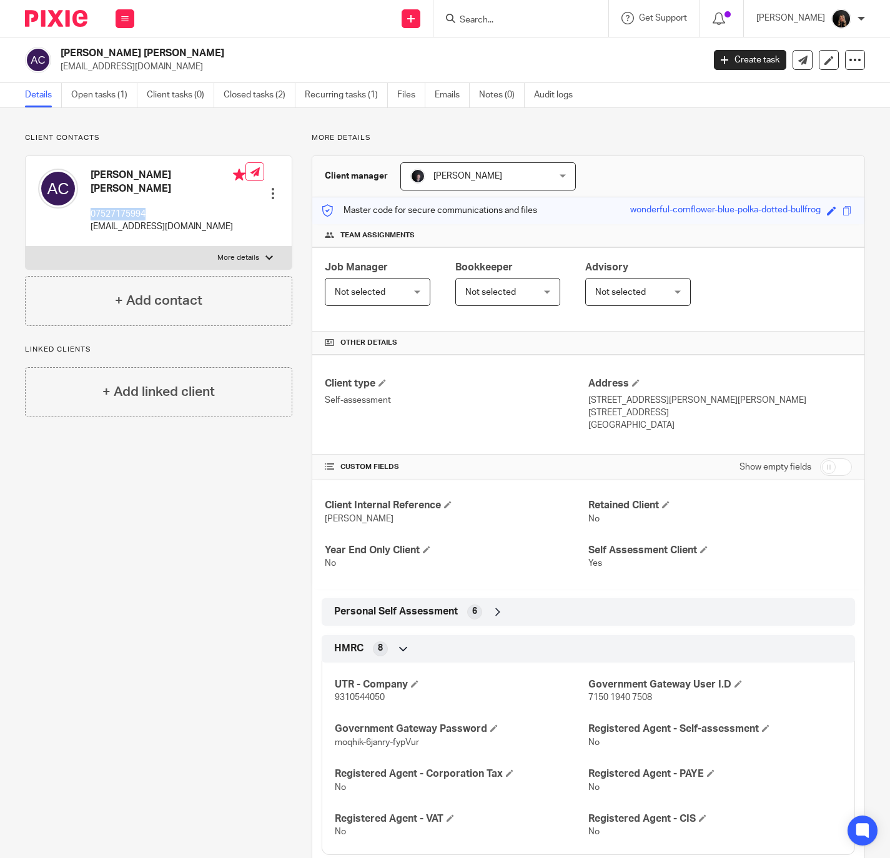
drag, startPoint x: 151, startPoint y: 201, endPoint x: 90, endPoint y: 205, distance: 60.7
click at [91, 208] on p "07527175994" at bounding box center [168, 214] width 155 height 12
copy p "07527175994"
click at [55, 14] on img at bounding box center [56, 18] width 62 height 17
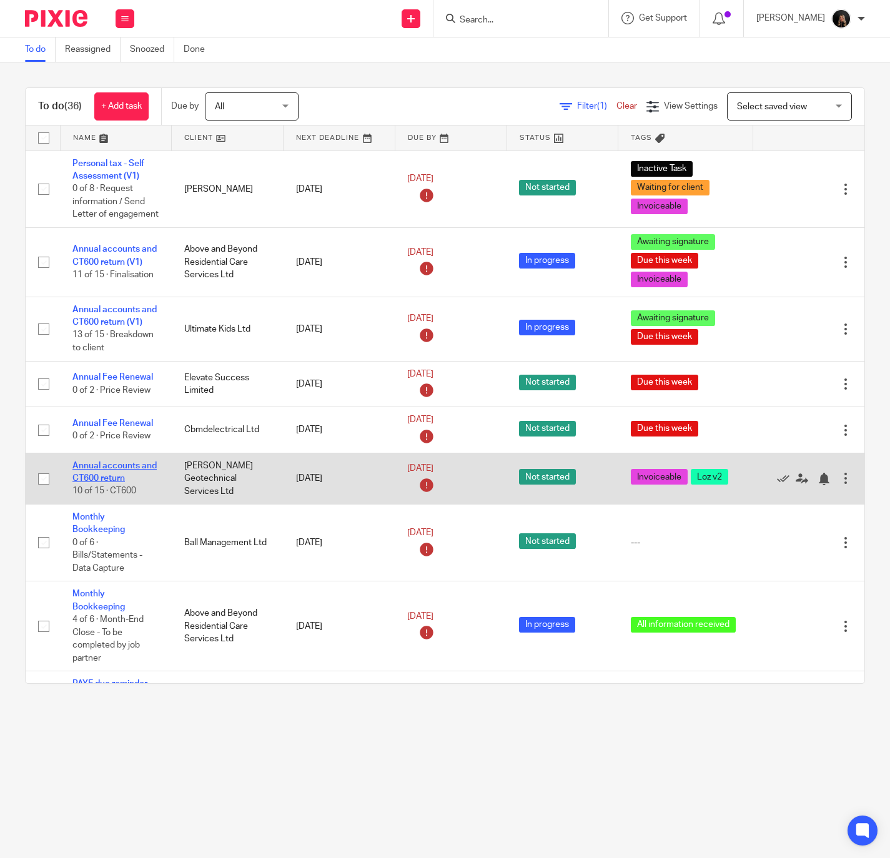
click at [118, 483] on link "Annual accounts and CT600 return" at bounding box center [114, 472] width 84 height 21
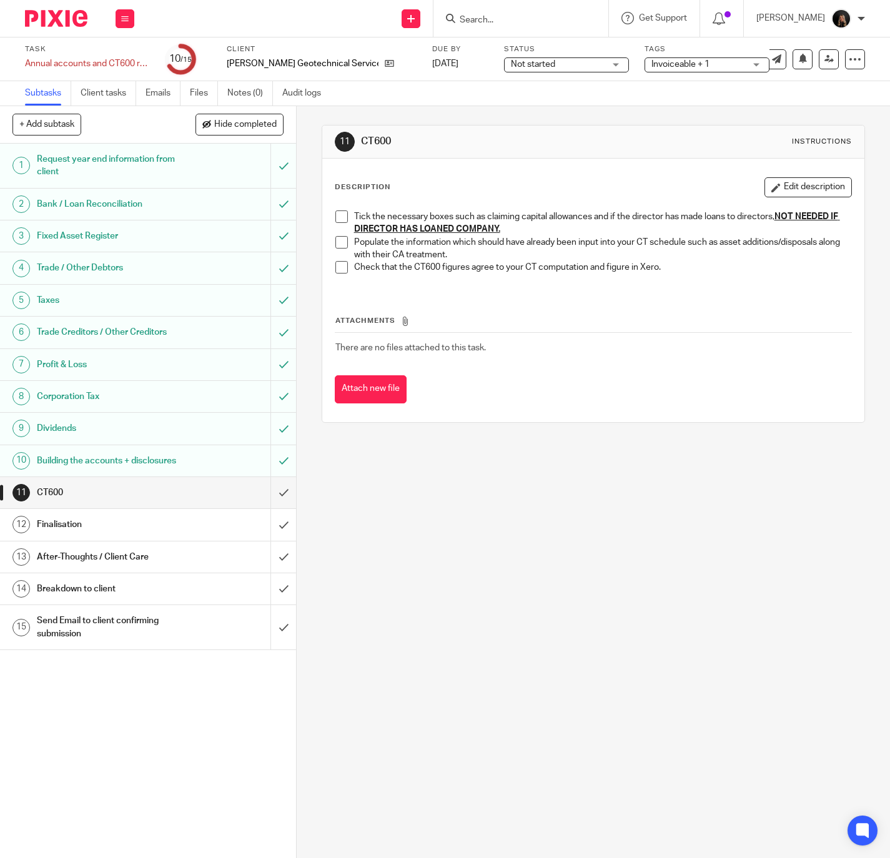
click at [332, 210] on div "Tick the necessary boxes such as claiming capital allowances and if the directo…" at bounding box center [593, 246] width 529 height 85
click at [339, 214] on span at bounding box center [342, 217] width 12 height 12
click at [338, 237] on span at bounding box center [342, 242] width 12 height 12
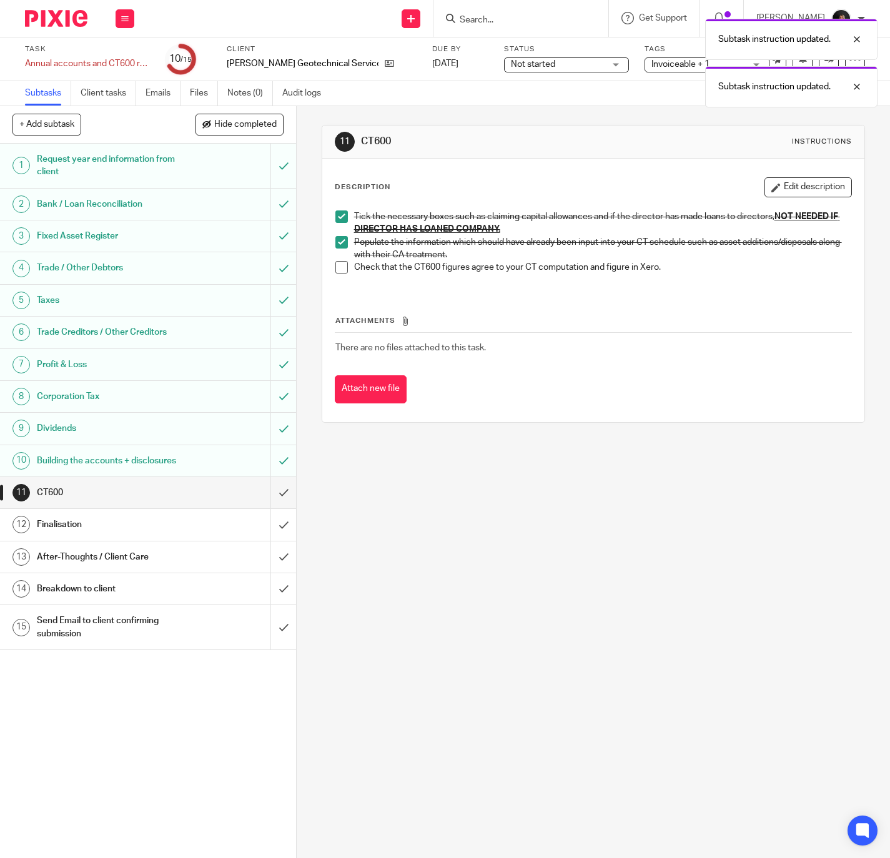
click at [329, 257] on div "Tick the necessary boxes such as claiming capital allowances and if the directo…" at bounding box center [593, 246] width 529 height 85
click at [339, 261] on span at bounding box center [342, 267] width 12 height 12
click at [268, 505] on input "submit" at bounding box center [148, 492] width 296 height 31
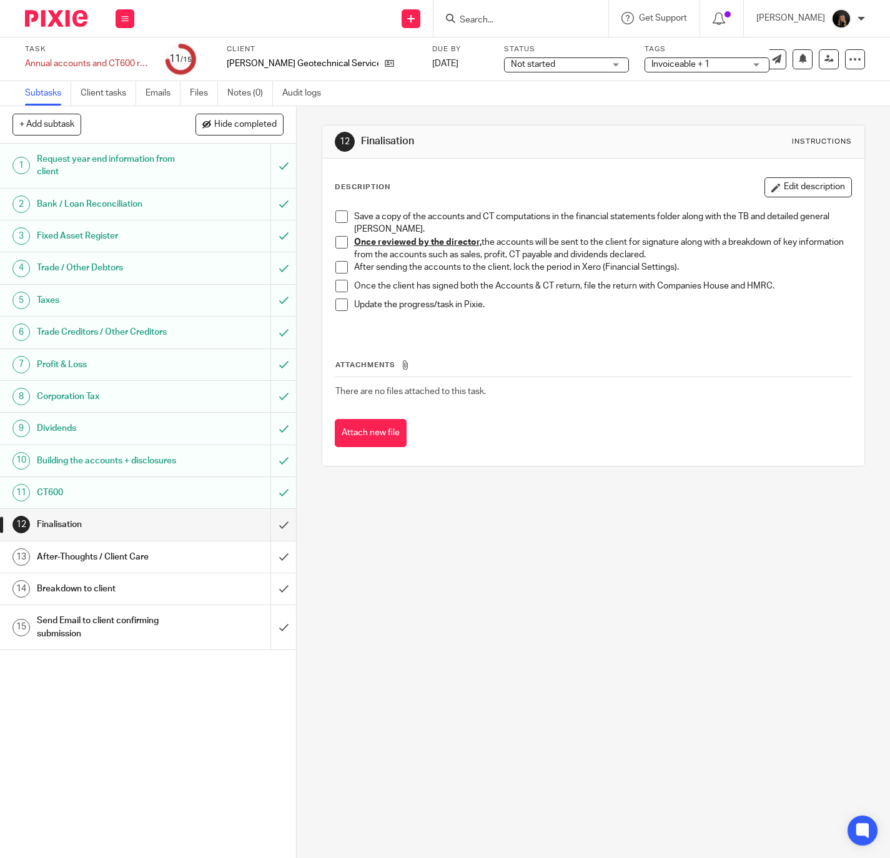
click at [469, 107] on div "12 Finalisation Instructions Description Edit description Save a copy of the ac…" at bounding box center [594, 295] width 544 height 379
click at [552, 507] on div "12 Finalisation Instructions Description Edit description Save a copy of the ac…" at bounding box center [594, 482] width 594 height 752
click at [371, 524] on div "12 Finalisation Instructions Description Edit description Save a copy of the ac…" at bounding box center [594, 482] width 594 height 752
click at [341, 214] on span at bounding box center [342, 217] width 12 height 12
click at [587, 484] on div "12 Finalisation Instructions Description Edit description Save a copy of the ac…" at bounding box center [594, 295] width 544 height 379
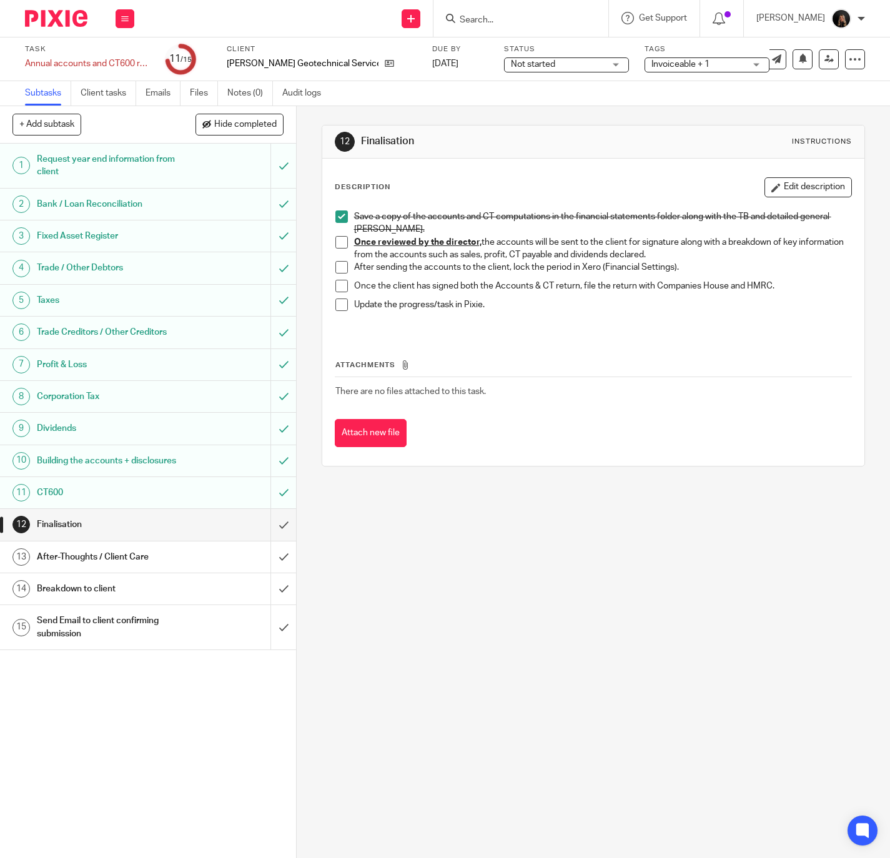
click at [337, 244] on span at bounding box center [342, 242] width 12 height 12
click at [338, 268] on span at bounding box center [342, 267] width 12 height 12
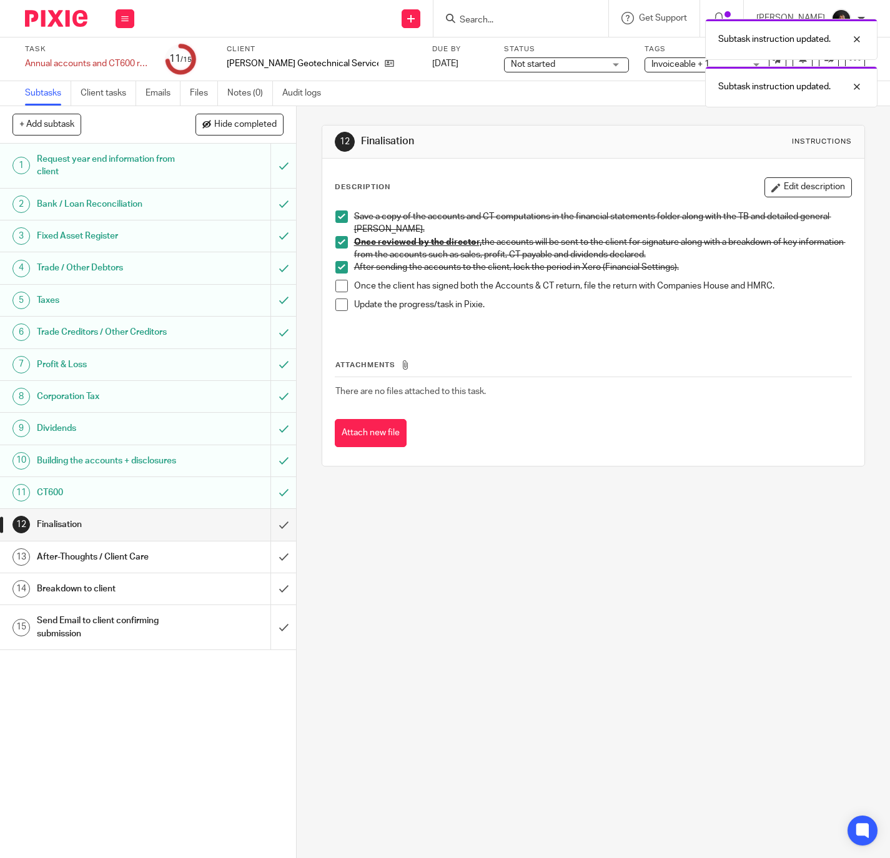
click at [341, 289] on span at bounding box center [342, 286] width 12 height 12
click at [338, 304] on span at bounding box center [342, 305] width 12 height 12
click at [263, 539] on input "submit" at bounding box center [148, 524] width 296 height 31
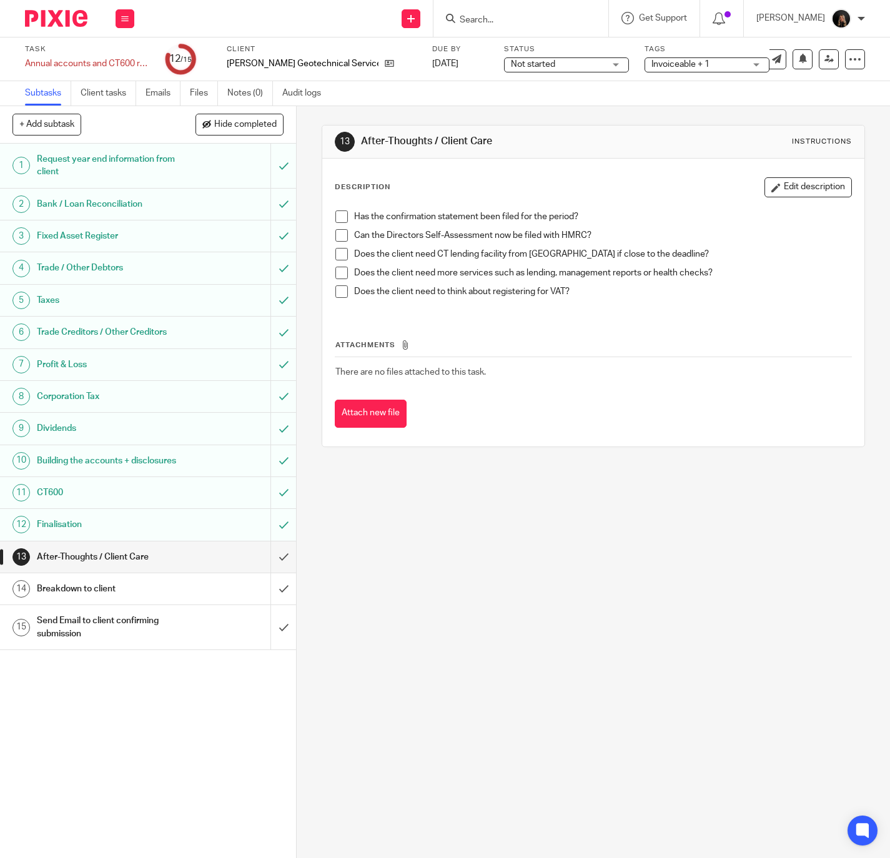
click at [341, 217] on span at bounding box center [342, 217] width 12 height 12
click at [354, 237] on p "Can the Directors Self-Assessment now be filed with HMRC?" at bounding box center [603, 235] width 498 height 12
click at [340, 239] on span at bounding box center [342, 235] width 12 height 12
click at [340, 257] on span at bounding box center [342, 254] width 12 height 12
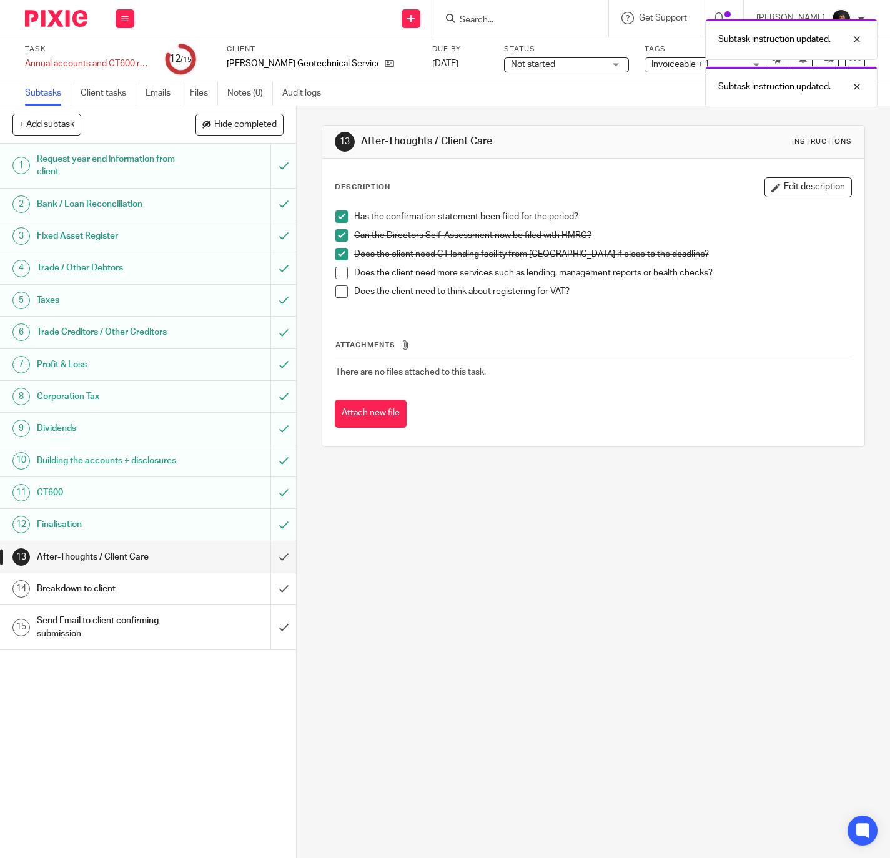
click at [336, 272] on span at bounding box center [342, 273] width 12 height 12
drag, startPoint x: 332, startPoint y: 291, endPoint x: 324, endPoint y: 300, distance: 12.4
click at [336, 291] on span at bounding box center [342, 292] width 12 height 12
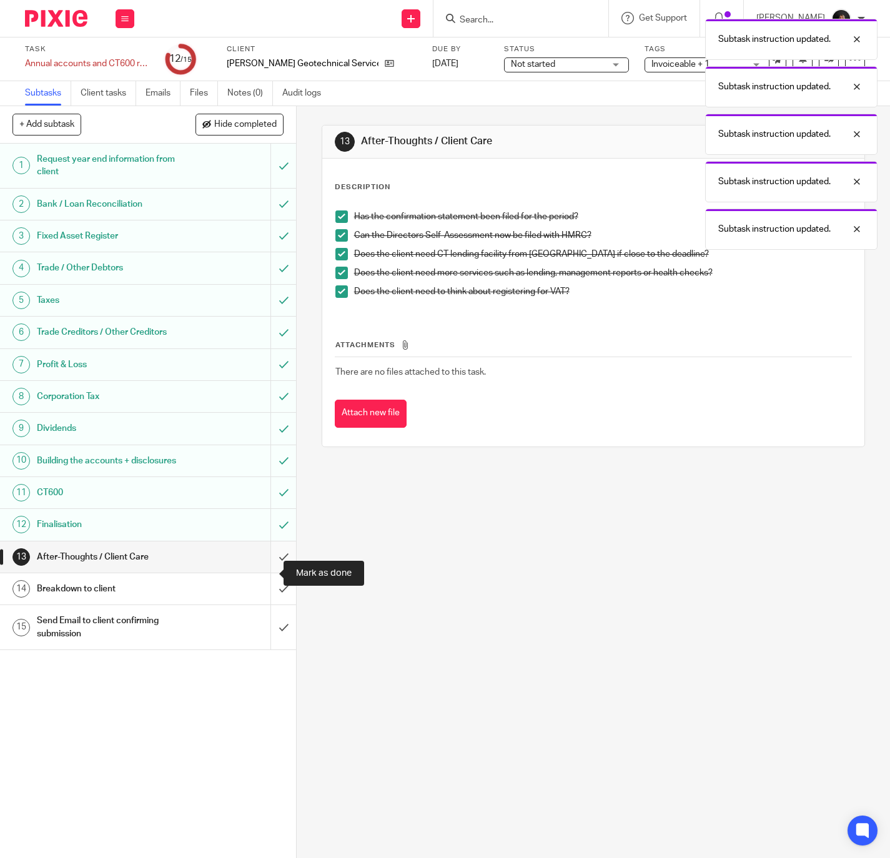
click at [269, 573] on input "submit" at bounding box center [148, 557] width 296 height 31
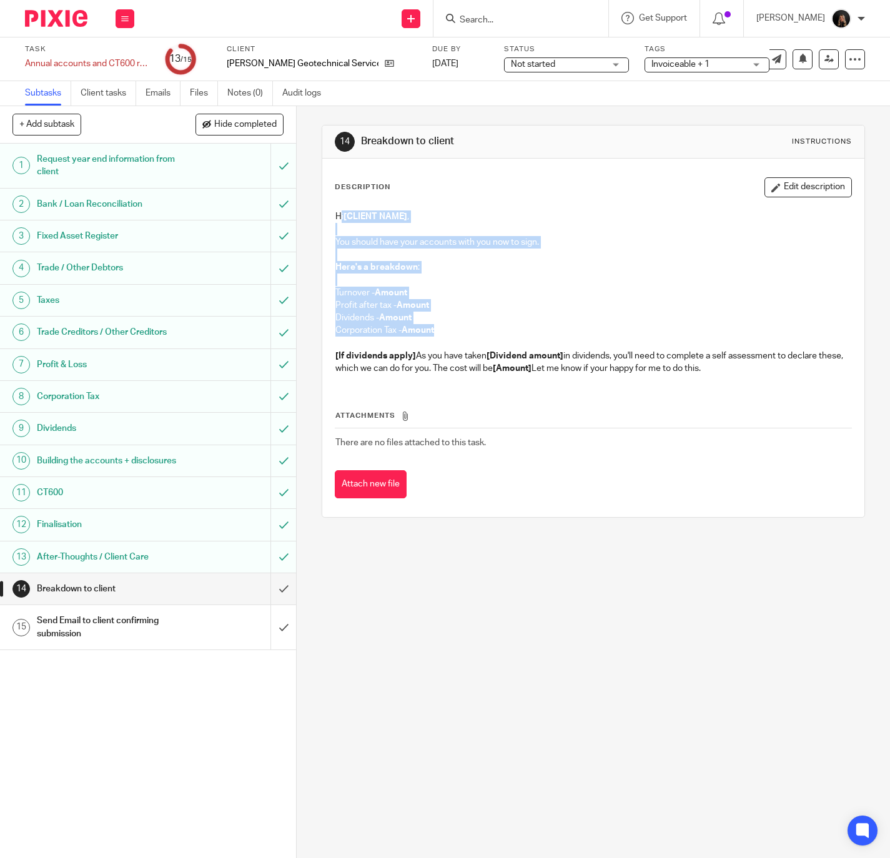
drag, startPoint x: 334, startPoint y: 212, endPoint x: 454, endPoint y: 329, distance: 167.0
click at [454, 329] on div "Hi [CLIENT NAME] , You should have your accounts with you now to sign. Here's a…" at bounding box center [593, 294] width 529 height 180
copy div "i [CLIENT NAME] , You should have your accounts with you now to sign. Here's a …"
click at [329, 211] on div "Hi [CLIENT NAME] , You should have your accounts with you now to sign. Here's a…" at bounding box center [593, 294] width 529 height 180
drag, startPoint x: 327, startPoint y: 216, endPoint x: 404, endPoint y: 319, distance: 129.1
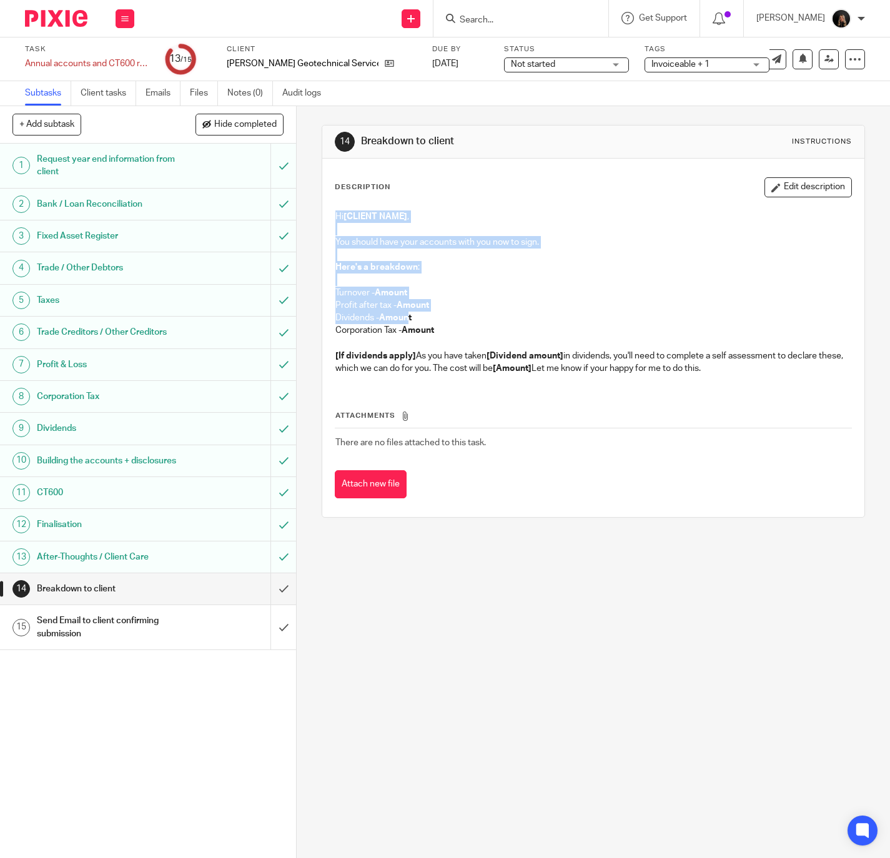
click at [404, 319] on div "Hi [CLIENT NAME] , You should have your accounts with you now to sign. Here's a…" at bounding box center [593, 294] width 529 height 180
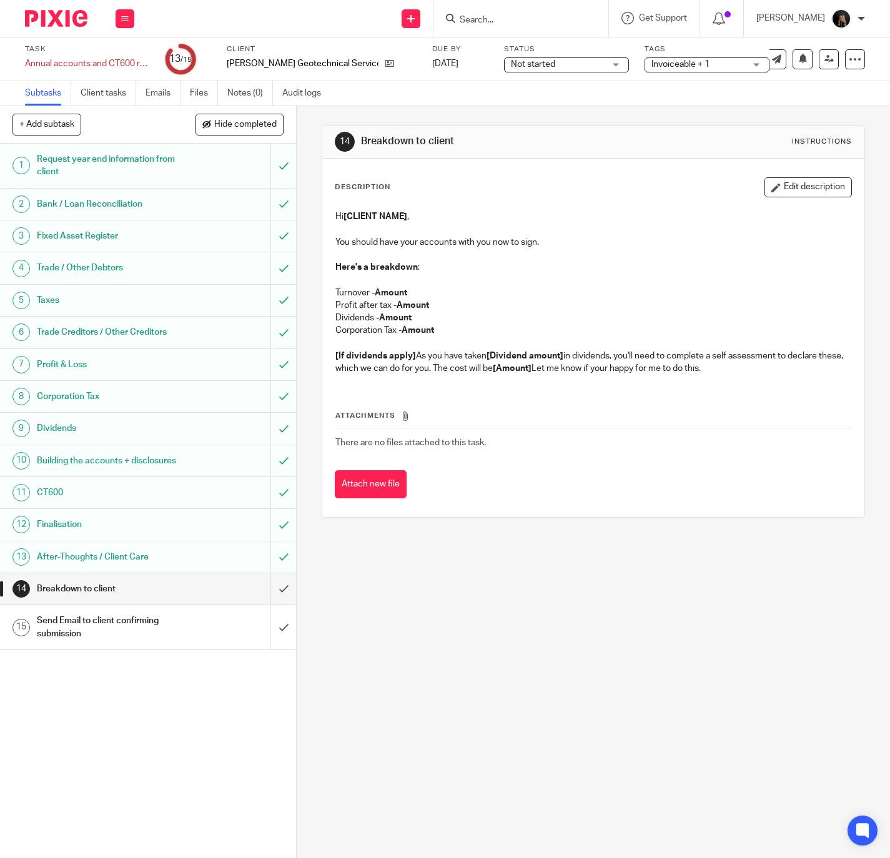
click at [441, 341] on p at bounding box center [594, 343] width 517 height 12
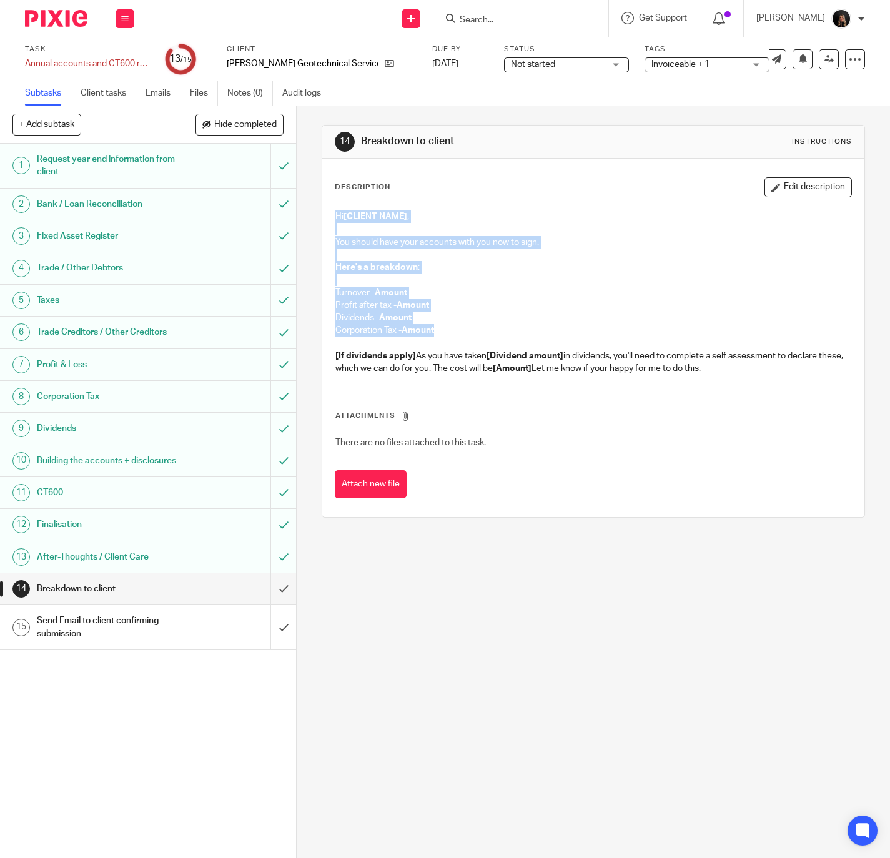
drag, startPoint x: 447, startPoint y: 328, endPoint x: 330, endPoint y: 212, distance: 164.4
click at [330, 212] on div "Hi [CLIENT NAME] , You should have your accounts with you now to sign. Here's a…" at bounding box center [593, 294] width 529 height 180
copy div "Hi [CLIENT NAME] , You should have your accounts with you now to sign. Here's a…"
click at [367, 272] on strong "Here's a breakdown" at bounding box center [377, 267] width 82 height 9
drag, startPoint x: 331, startPoint y: 241, endPoint x: 437, endPoint y: 336, distance: 142.9
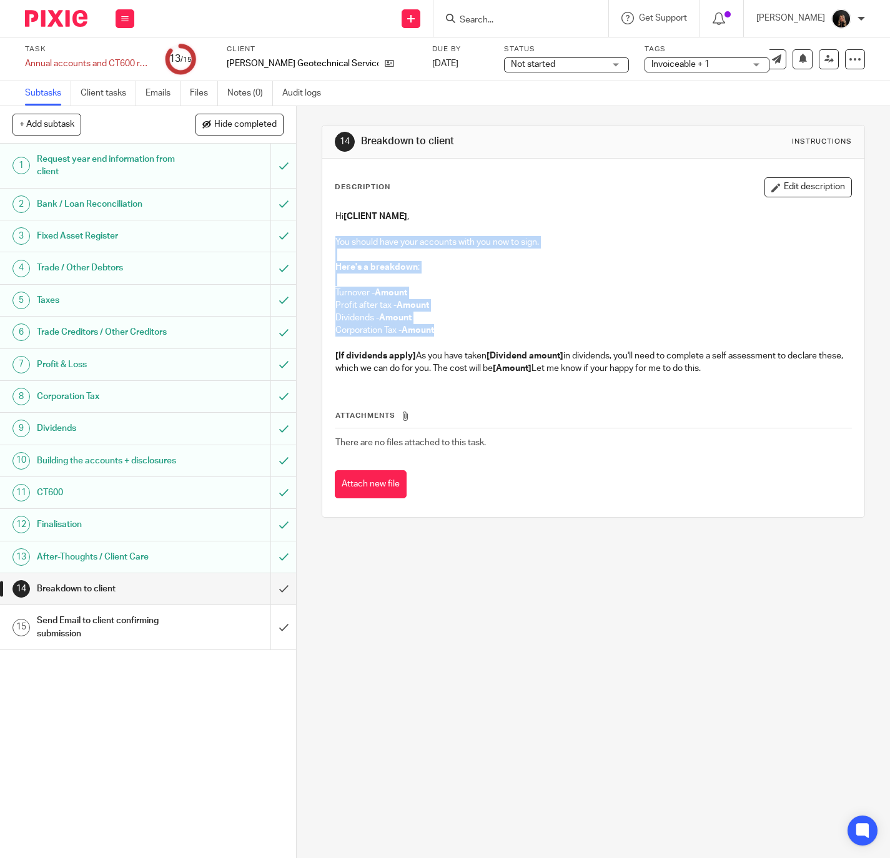
click at [437, 336] on div "Hi [CLIENT NAME] , You should have your accounts with you now to sign. Here's a…" at bounding box center [593, 294] width 529 height 180
copy div "You should have your accounts with you now to sign. Here's a breakdown : Turnov…"
click at [269, 604] on input "submit" at bounding box center [148, 589] width 296 height 31
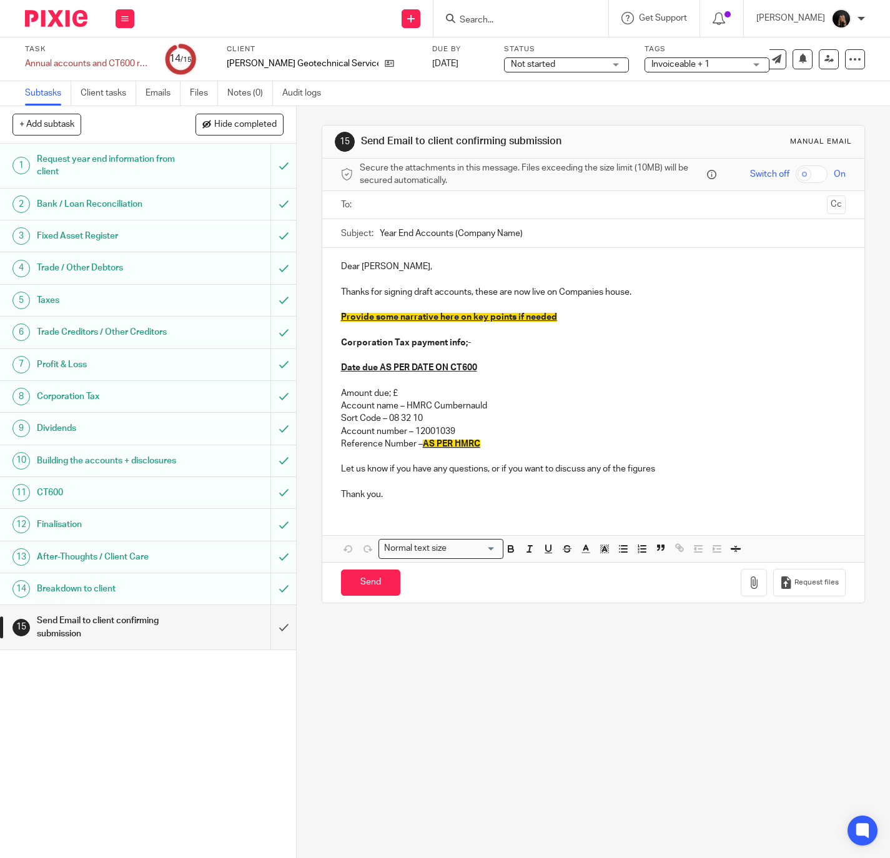
click at [36, 31] on div at bounding box center [51, 18] width 103 height 37
click at [51, 17] on img at bounding box center [56, 18] width 62 height 17
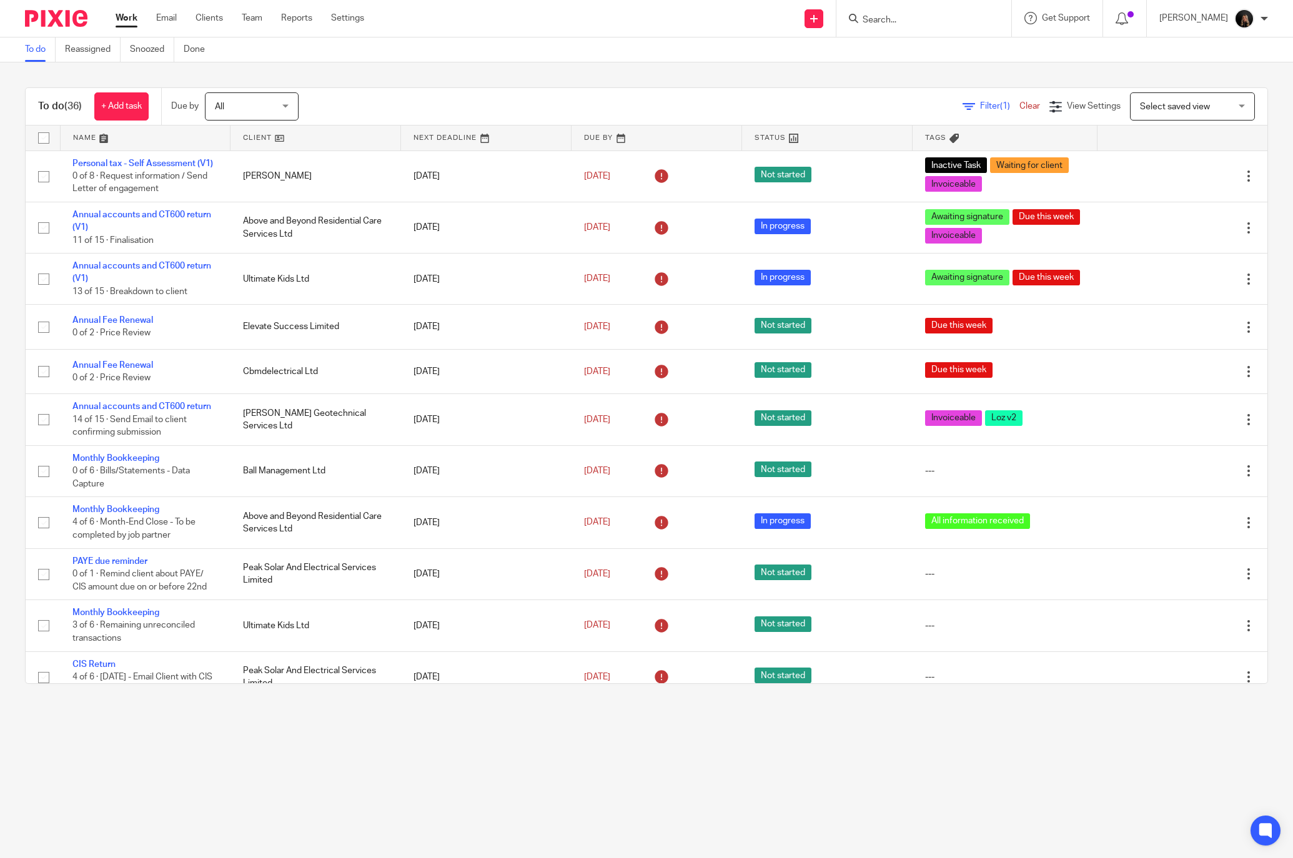
click at [49, 19] on img at bounding box center [56, 18] width 62 height 17
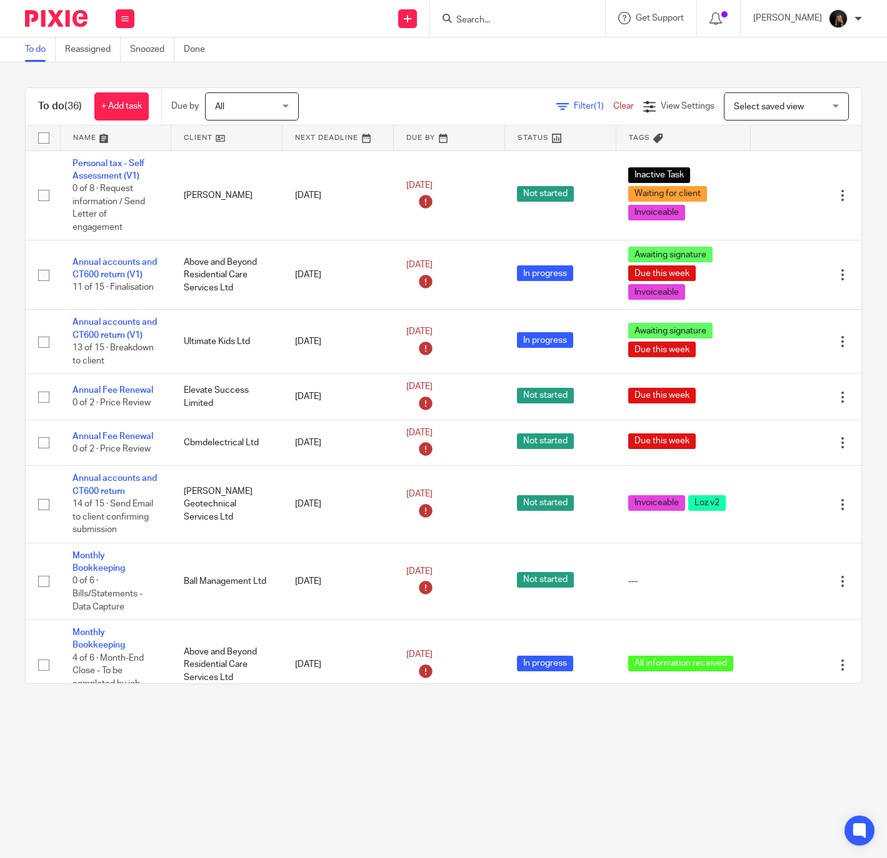
click at [76, 17] on img at bounding box center [56, 18] width 62 height 17
click at [69, 12] on img at bounding box center [56, 18] width 62 height 17
click at [517, 19] on input "Search" at bounding box center [511, 20] width 112 height 11
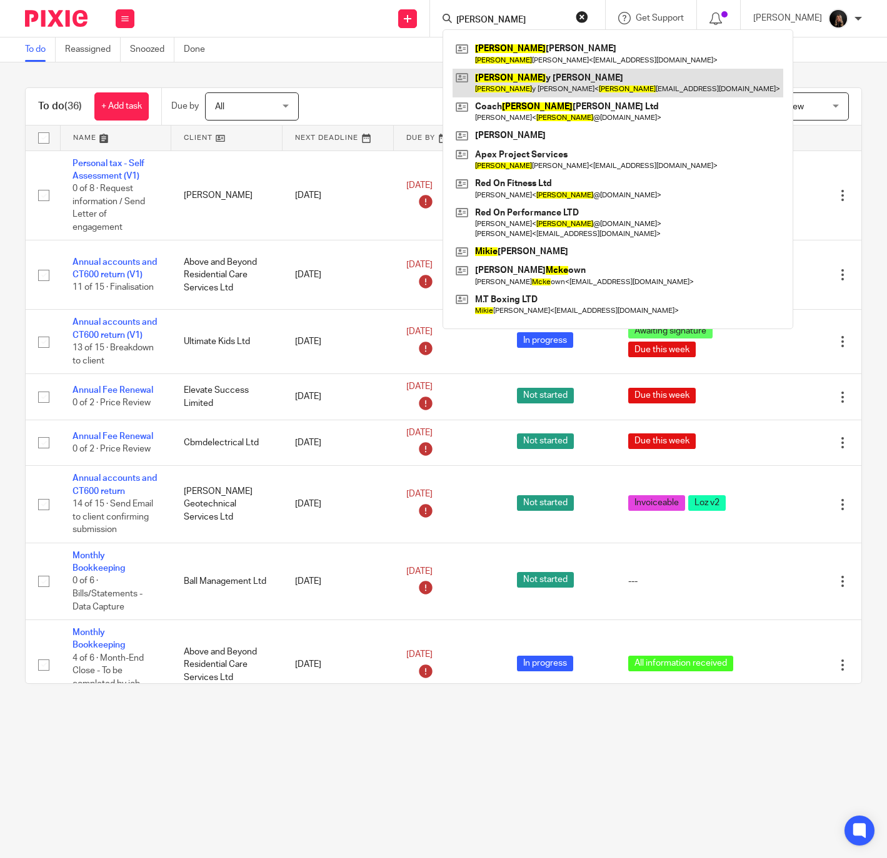
type input "[PERSON_NAME]"
click at [547, 73] on link at bounding box center [617, 83] width 331 height 29
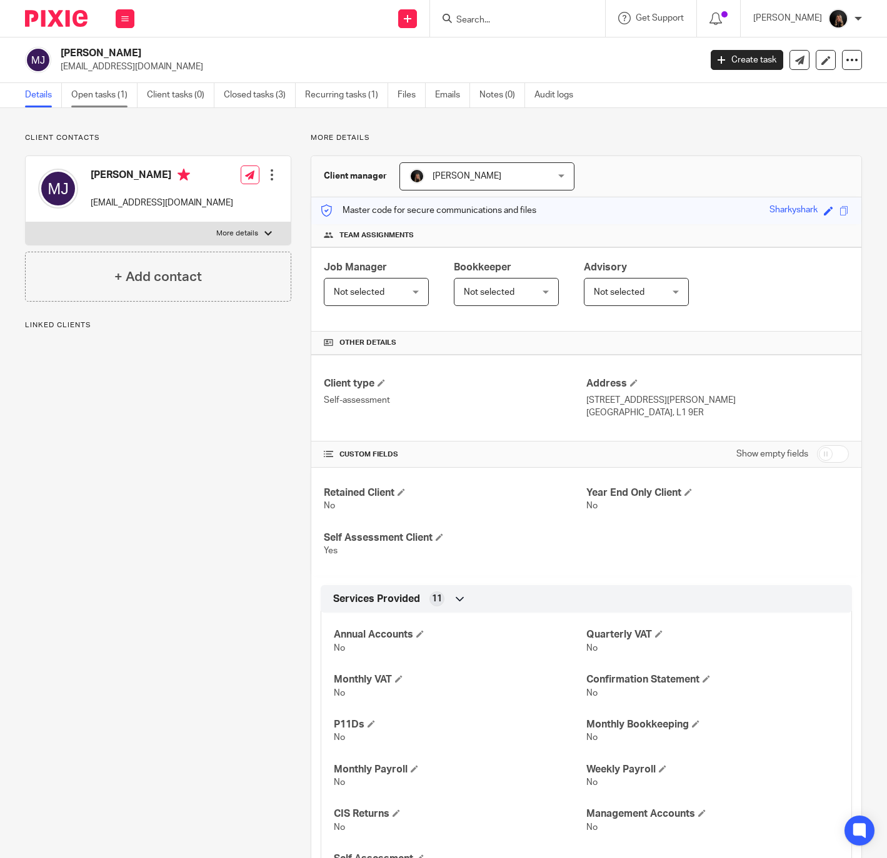
click at [109, 96] on link "Open tasks (1)" at bounding box center [104, 95] width 66 height 24
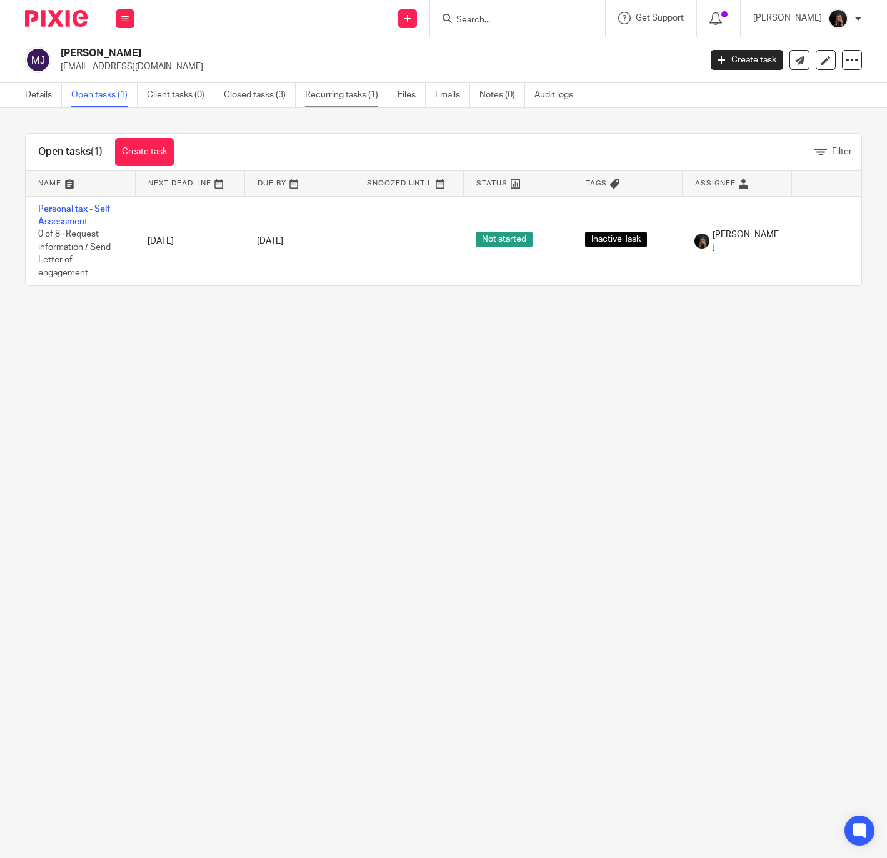
click at [355, 94] on link "Recurring tasks (1)" at bounding box center [346, 95] width 83 height 24
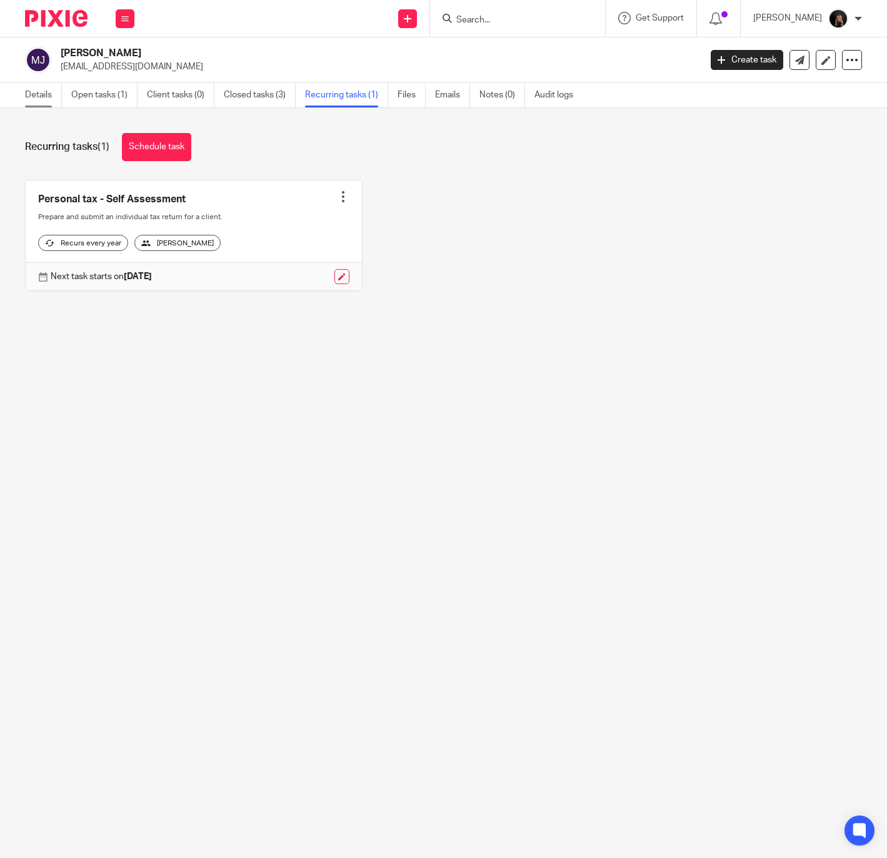
click at [49, 99] on link "Details" at bounding box center [43, 95] width 37 height 24
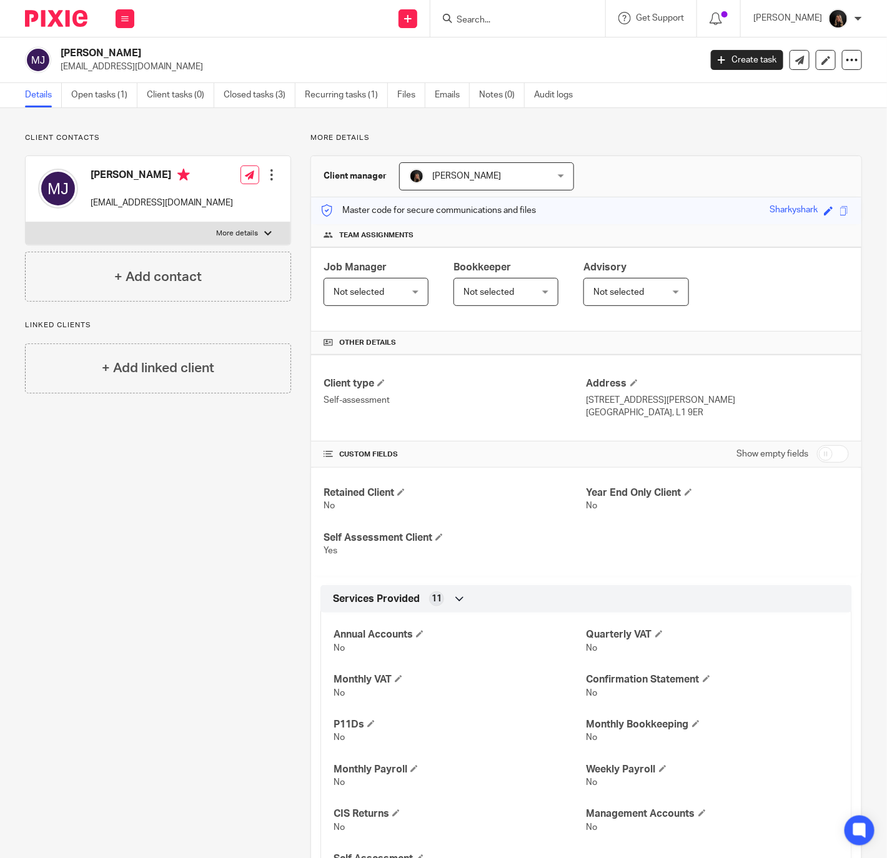
click at [76, 21] on img at bounding box center [56, 18] width 62 height 17
